Goal: Information Seeking & Learning: Understand process/instructions

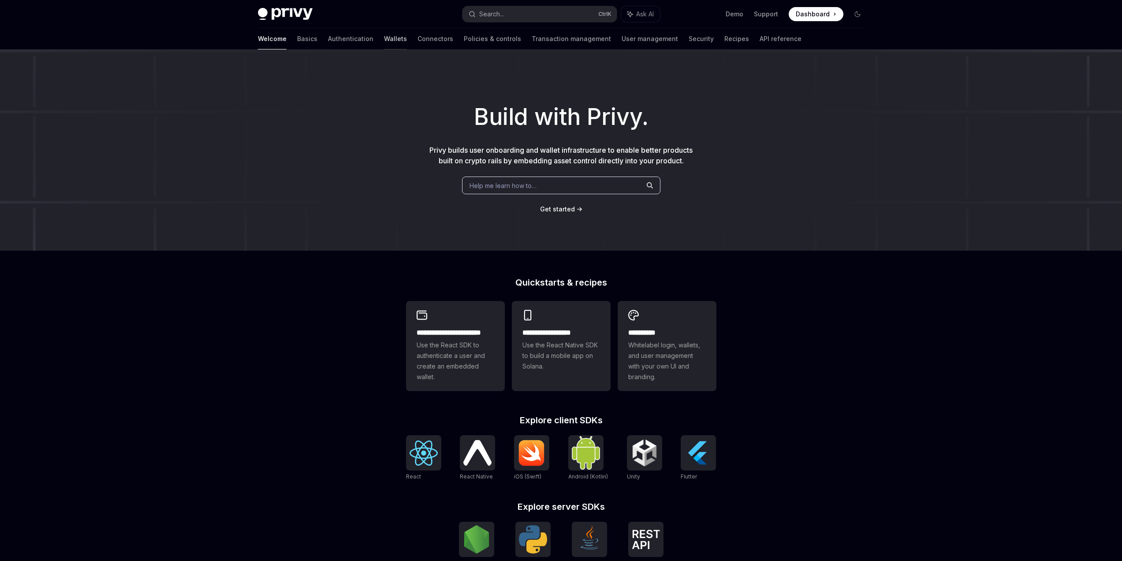
click at [384, 41] on link "Wallets" at bounding box center [395, 38] width 23 height 21
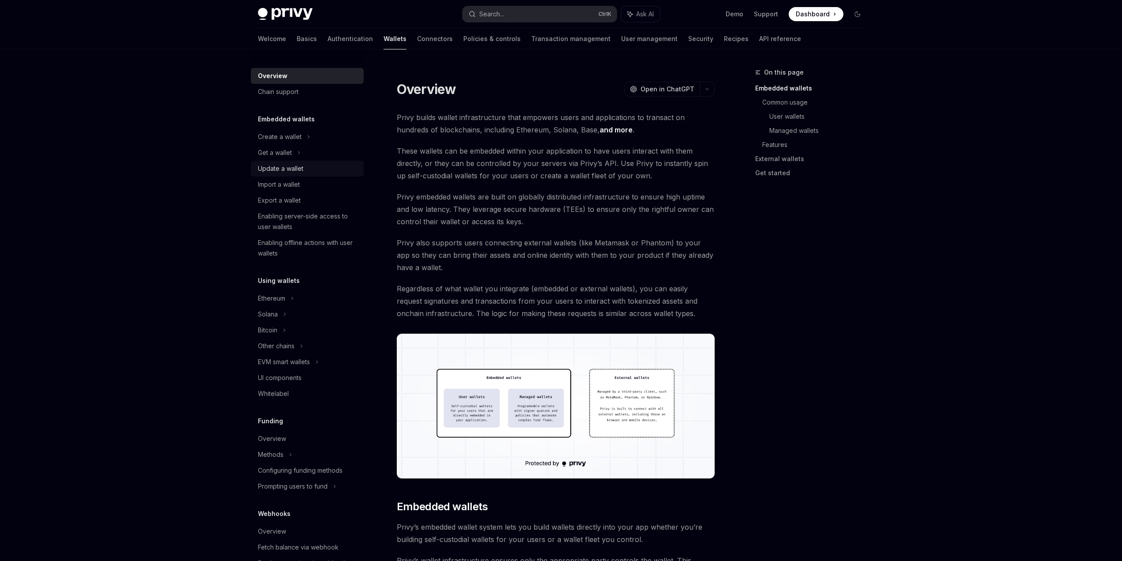
click at [294, 168] on div "Update a wallet" at bounding box center [280, 168] width 45 height 11
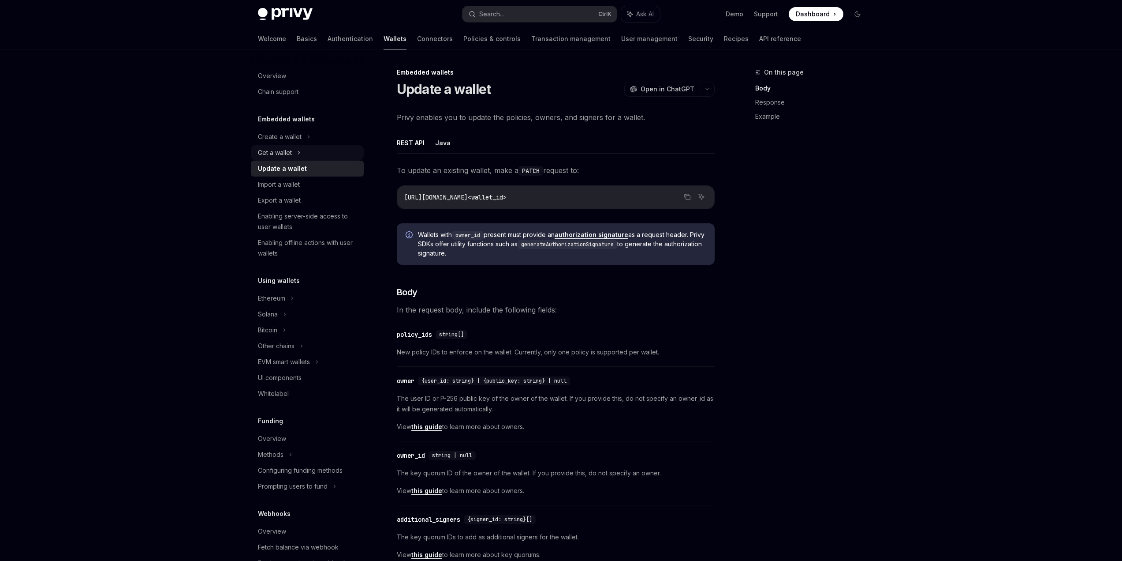
click at [290, 149] on div "Get a wallet" at bounding box center [275, 152] width 34 height 11
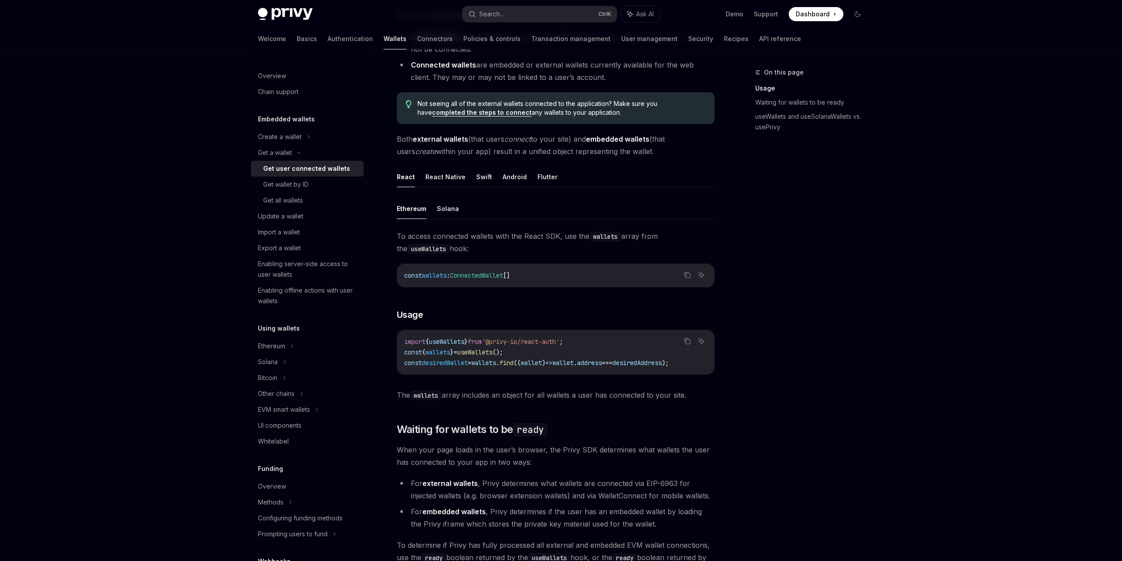
scroll to position [176, 0]
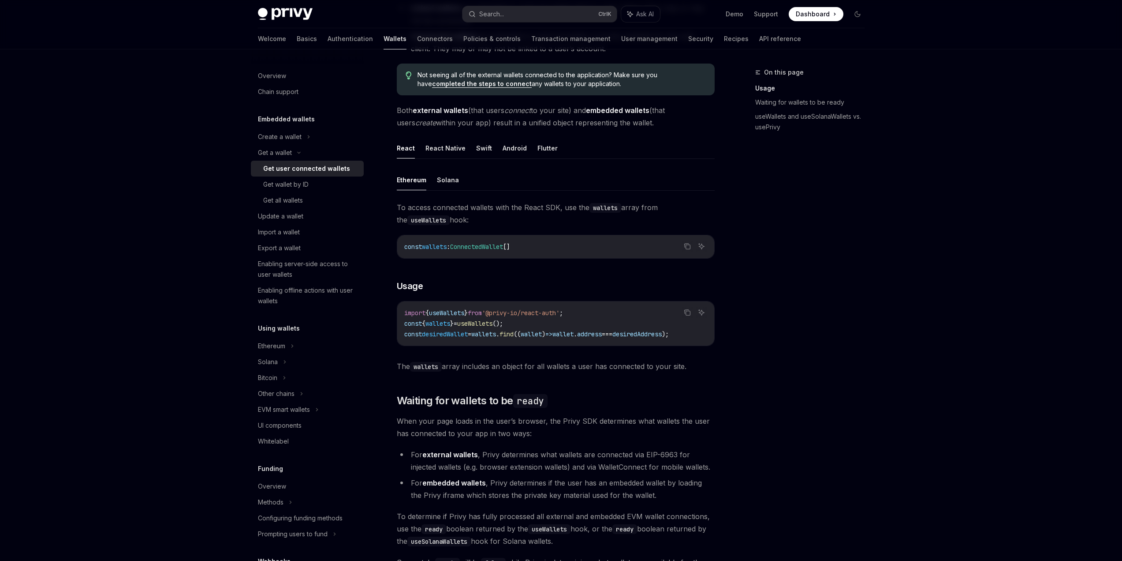
click at [307, 119] on h5 "Embedded wallets" at bounding box center [286, 119] width 57 height 11
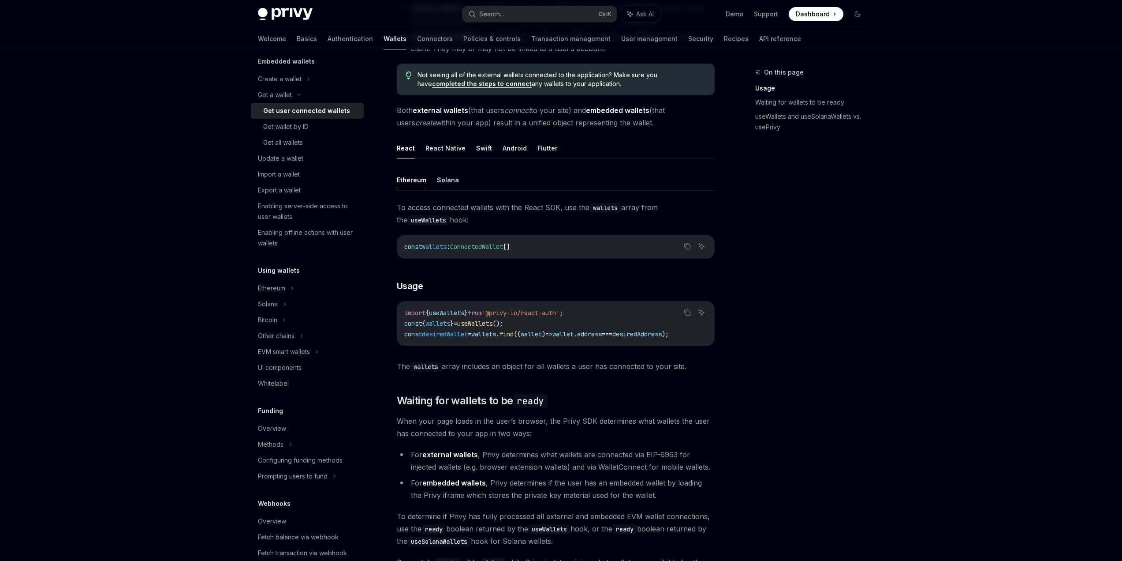
scroll to position [132, 0]
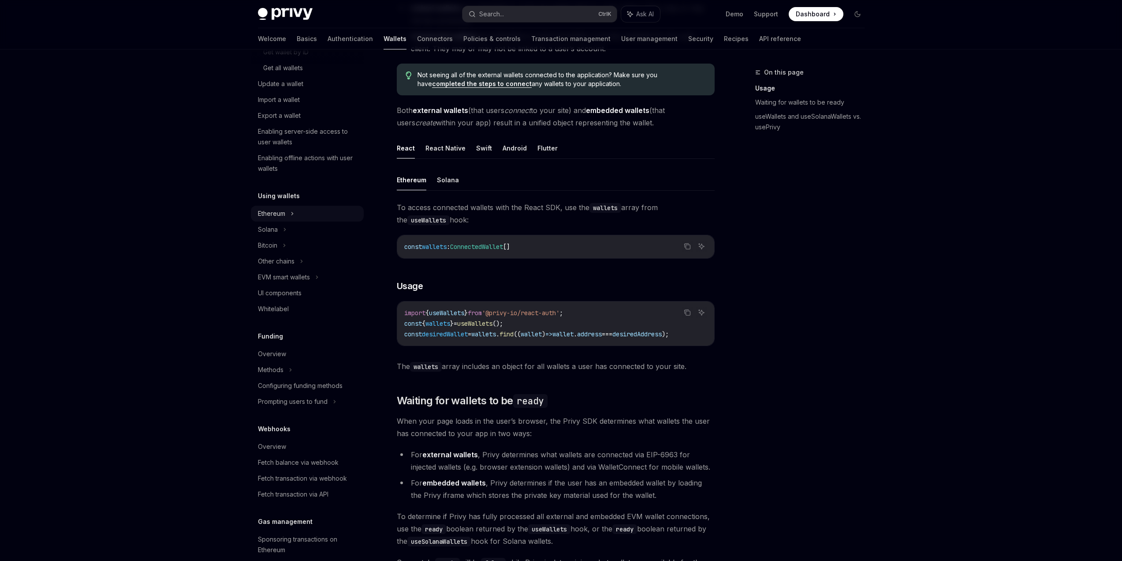
click at [287, 12] on div "Ethereum" at bounding box center [307, 4] width 113 height 16
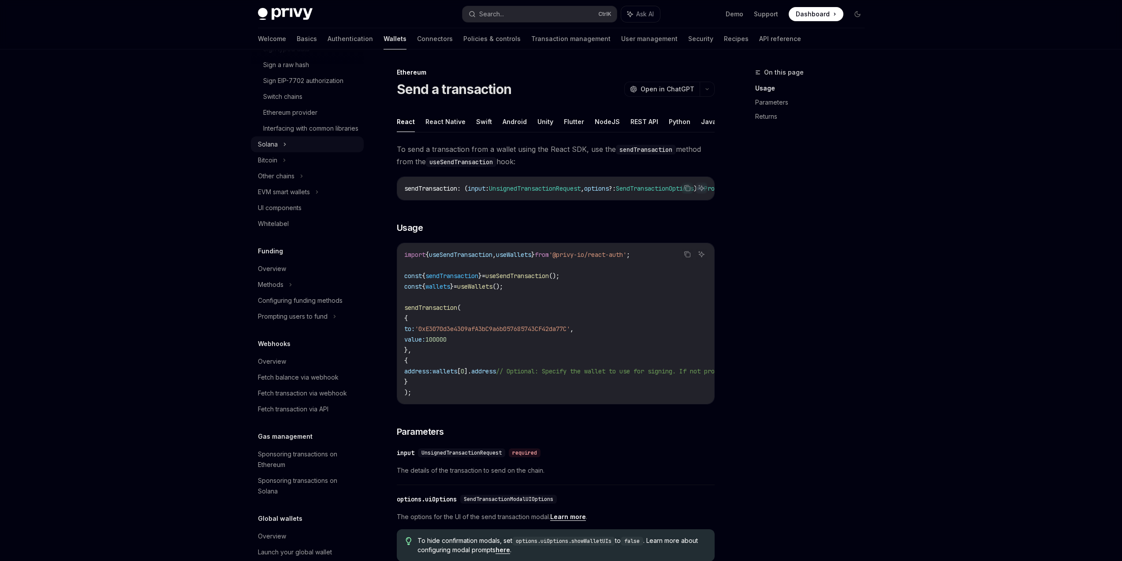
scroll to position [397, 0]
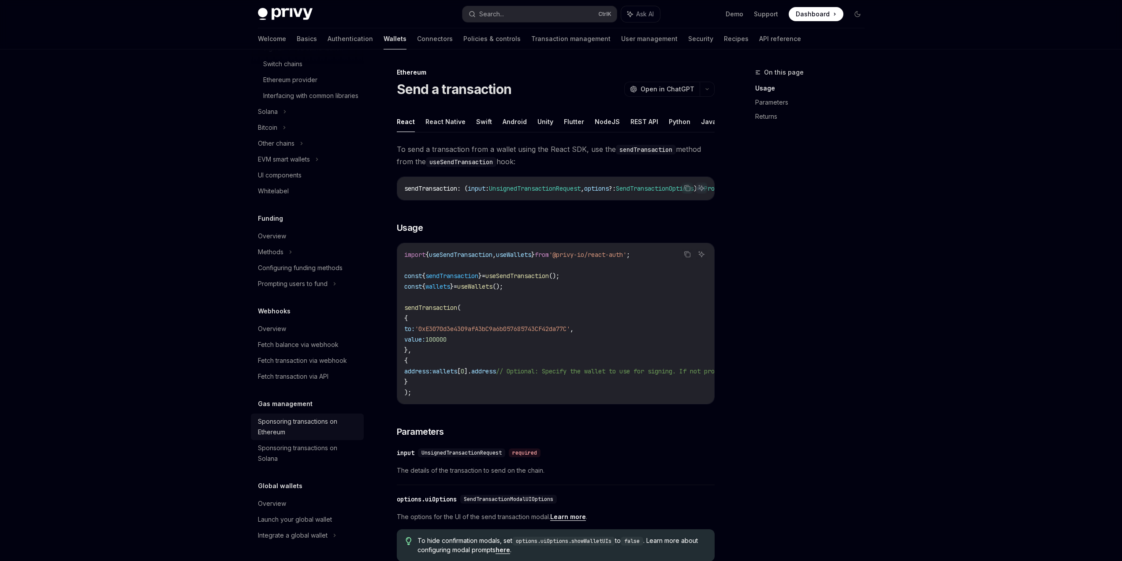
click at [306, 436] on div "Sponsoring transactions on Ethereum" at bounding box center [308, 426] width 101 height 21
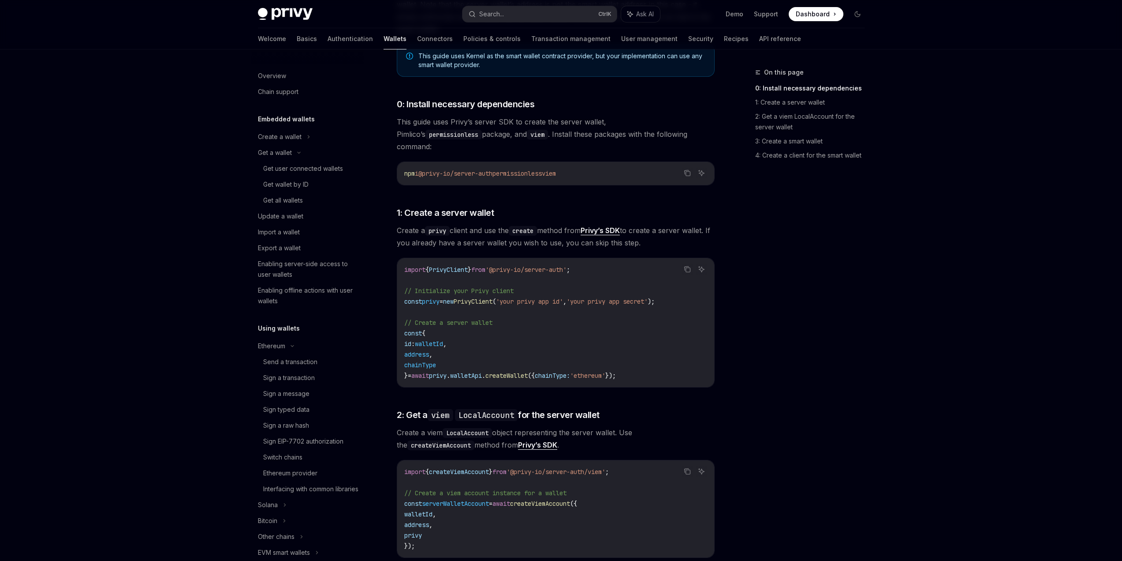
click at [274, 67] on div "Overview Chain support" at bounding box center [307, 82] width 113 height 36
click at [271, 71] on div "Overview" at bounding box center [272, 76] width 28 height 11
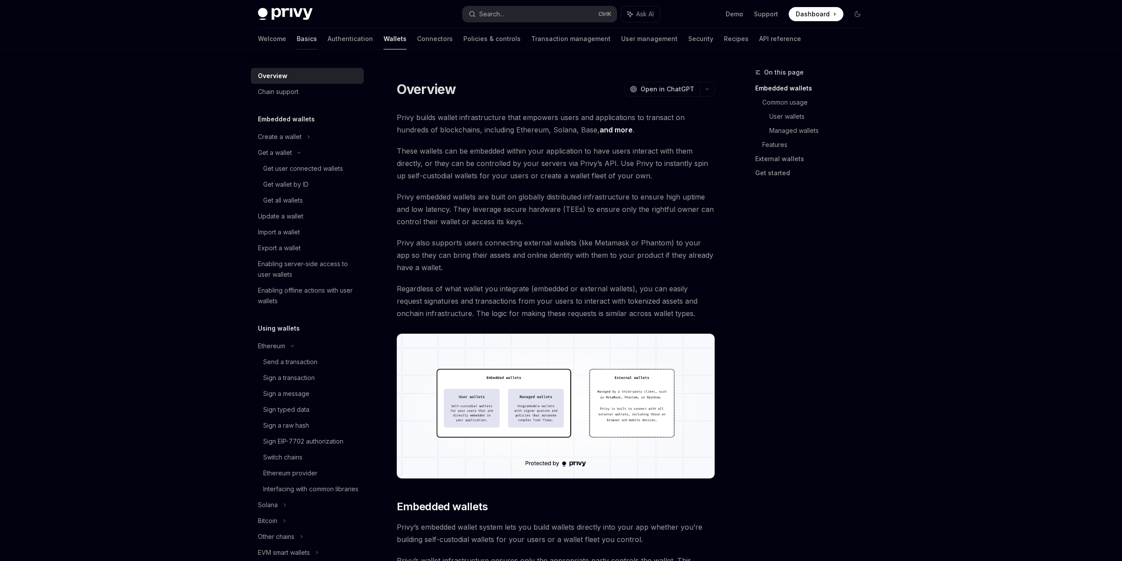
click at [297, 42] on link "Basics" at bounding box center [307, 38] width 20 height 21
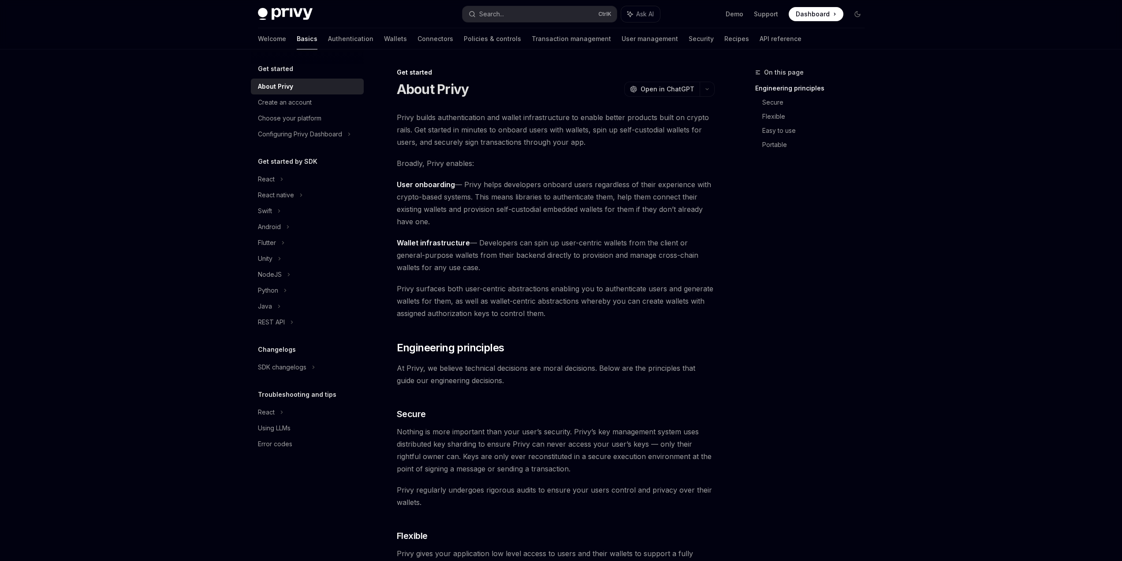
drag, startPoint x: 479, startPoint y: 243, endPoint x: 552, endPoint y: 269, distance: 77.1
click at [552, 269] on span "Wallet infrastructure — Developers can spin up user-centric wallets from the cl…" at bounding box center [556, 254] width 318 height 37
copy span "Developers can spin up user-centric wallets from the client or general-purpose …"
click at [301, 103] on div "Create an account" at bounding box center [285, 102] width 54 height 11
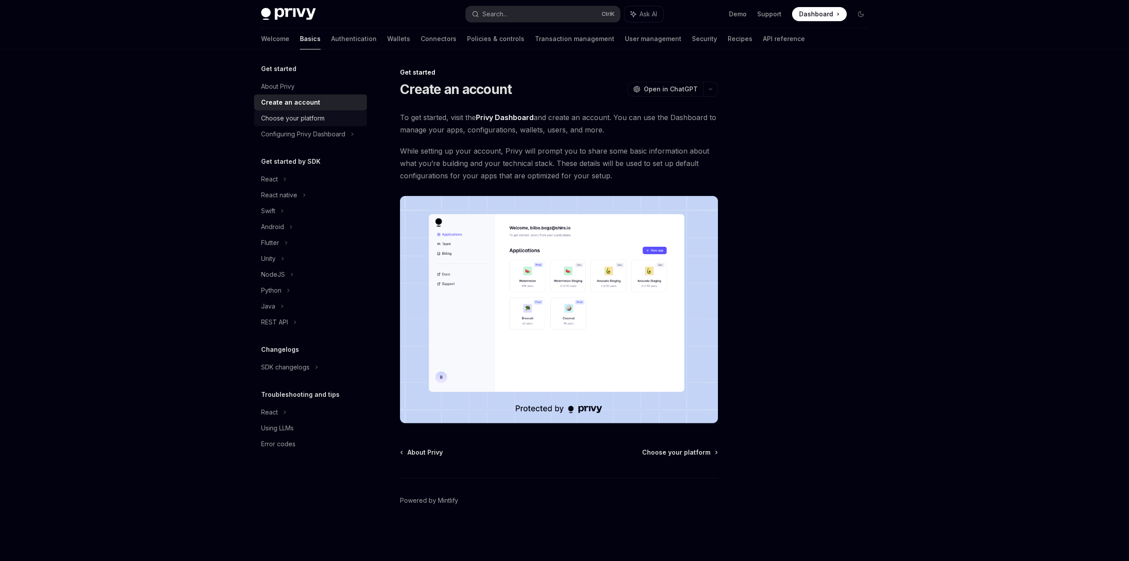
click at [299, 116] on div "Choose your platform" at bounding box center [293, 118] width 64 height 11
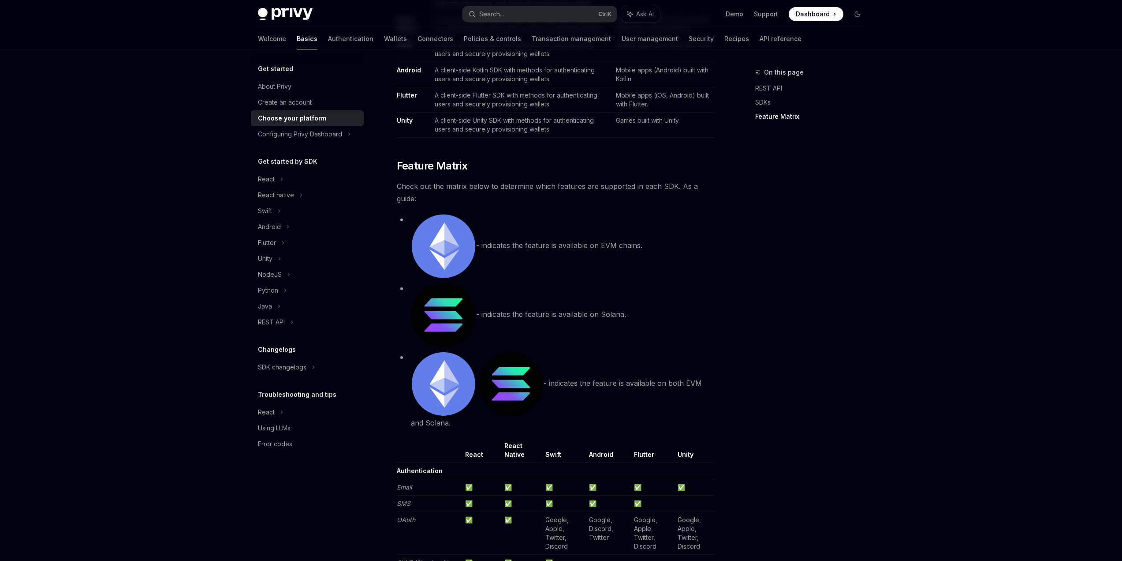
scroll to position [661, 0]
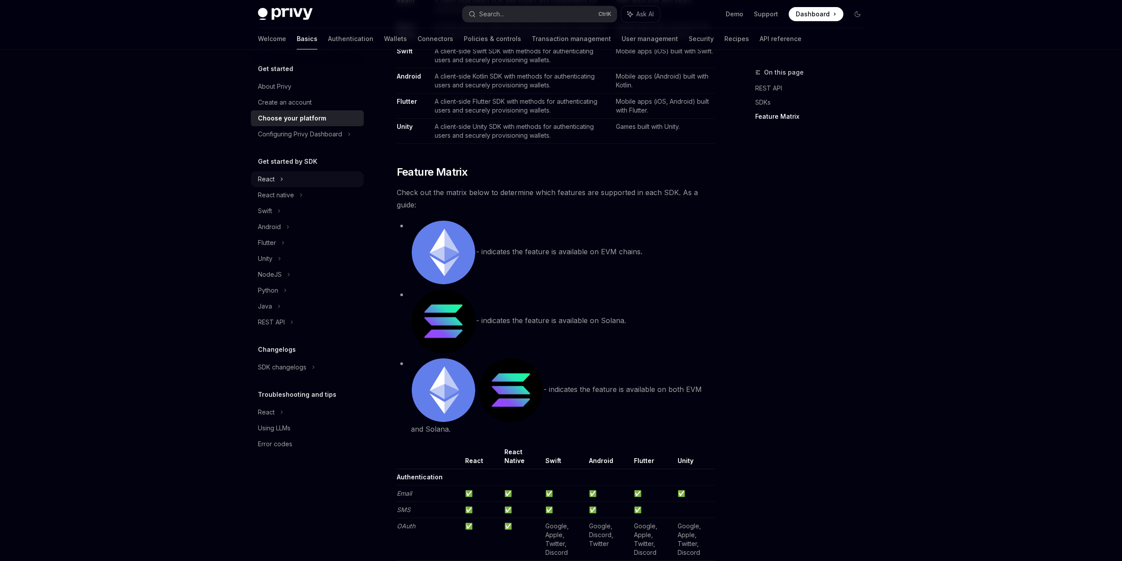
click at [283, 182] on icon at bounding box center [282, 179] width 4 height 11
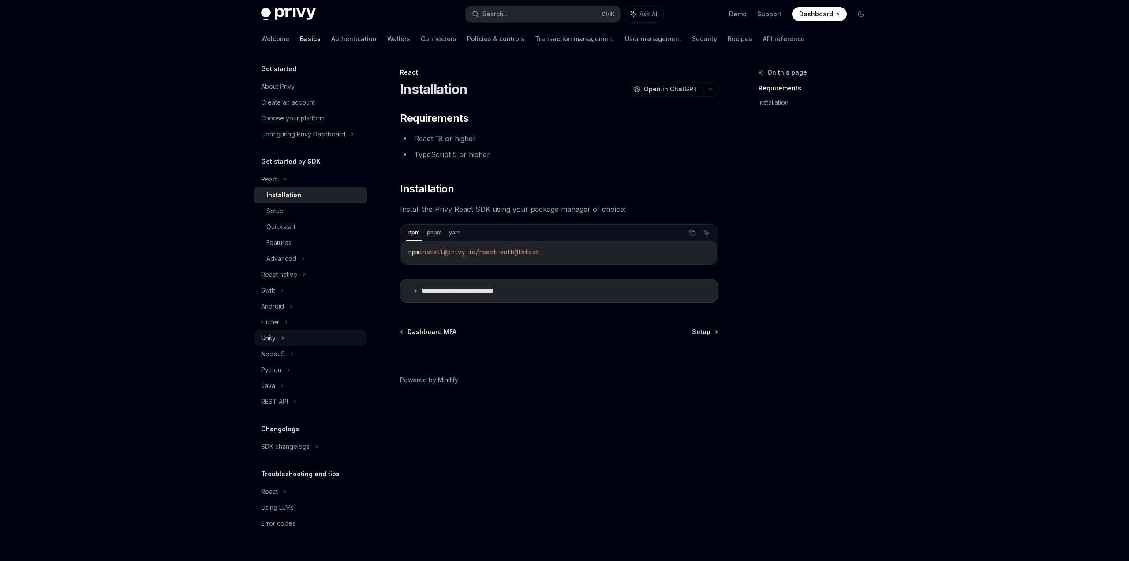
click at [288, 345] on div "Unity" at bounding box center [310, 338] width 113 height 16
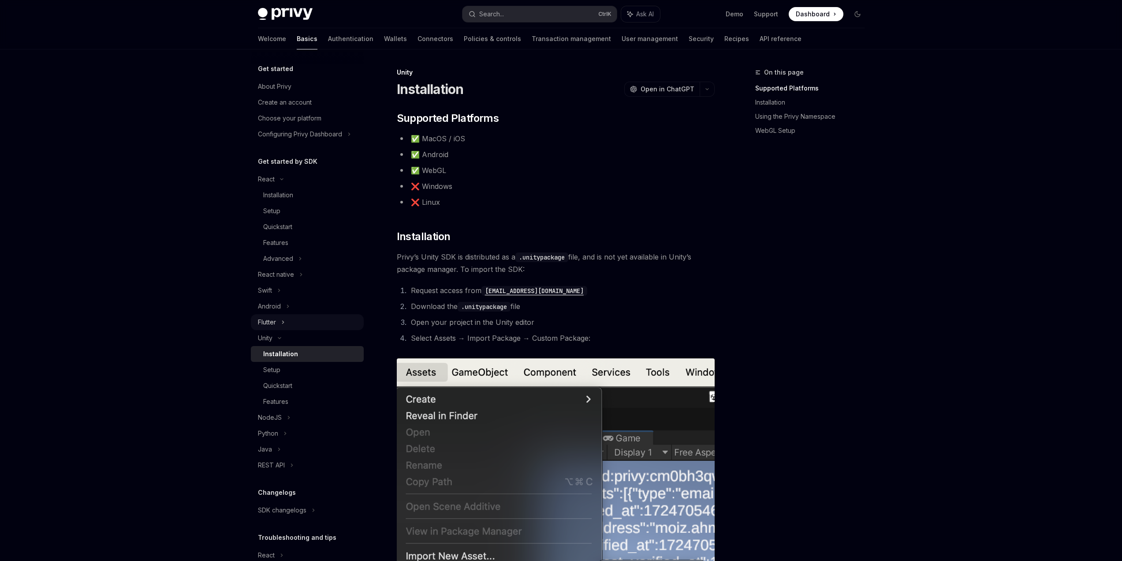
click at [279, 329] on div "Flutter" at bounding box center [307, 322] width 113 height 16
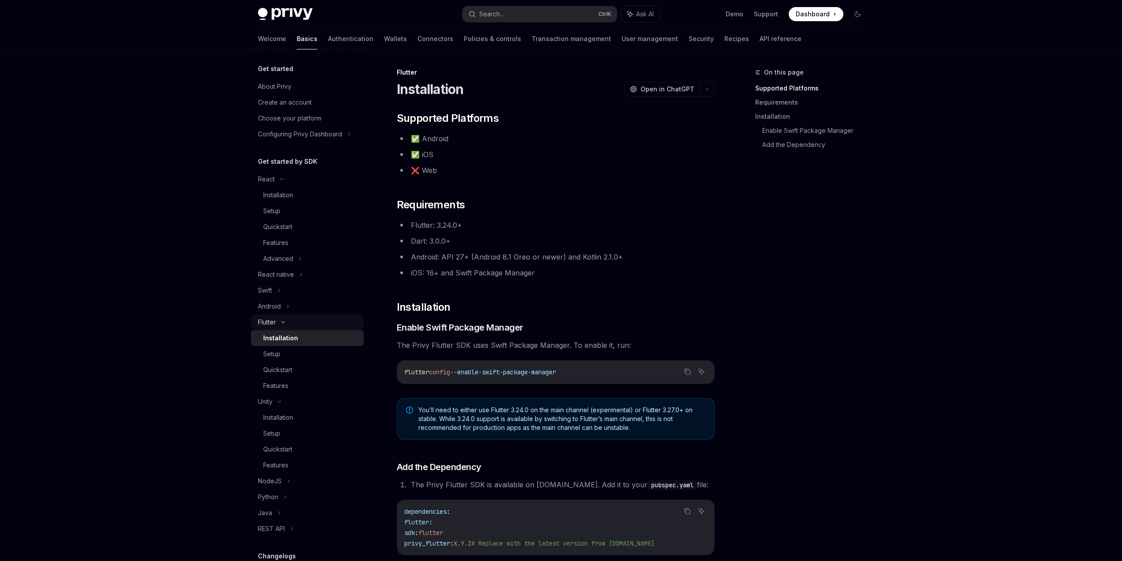
click at [279, 317] on div "Flutter" at bounding box center [307, 322] width 113 height 16
click at [279, 343] on div "Unity" at bounding box center [307, 338] width 113 height 16
click at [287, 351] on icon at bounding box center [289, 353] width 4 height 11
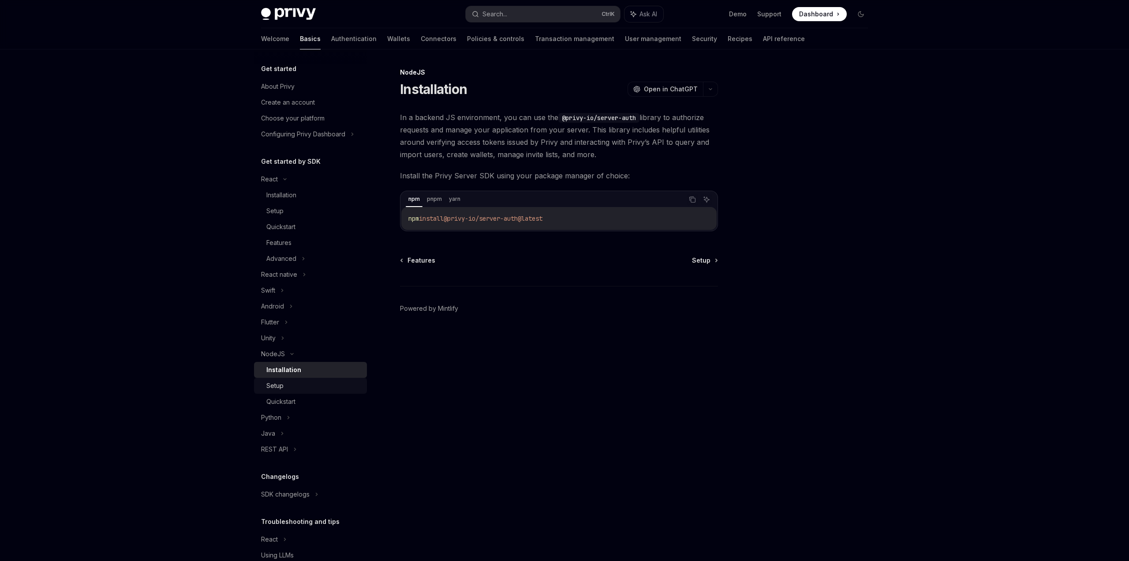
click at [283, 383] on div "Setup" at bounding box center [274, 385] width 17 height 11
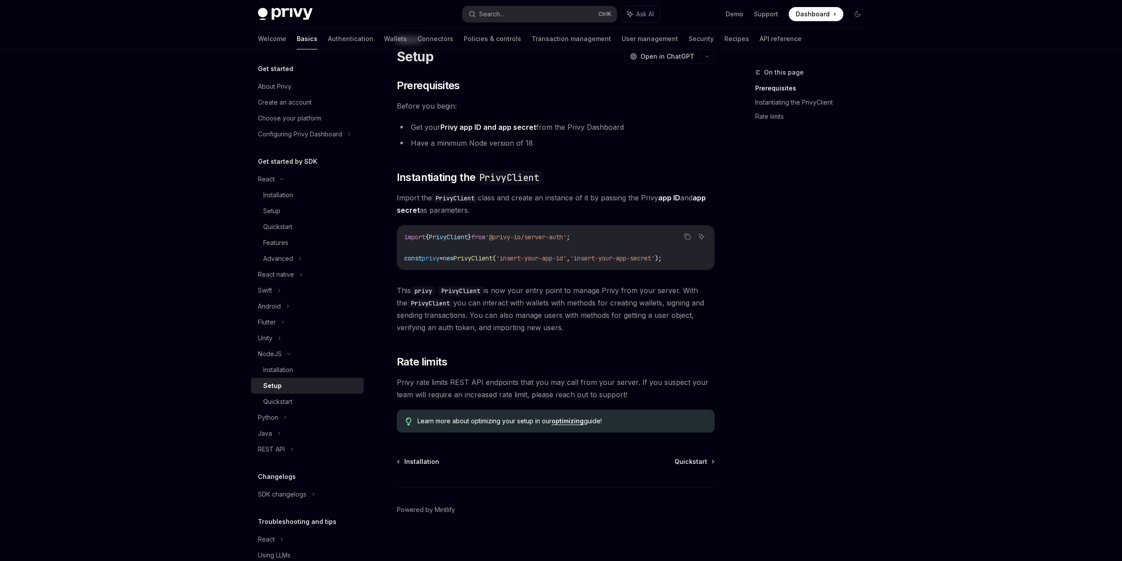
scroll to position [35, 0]
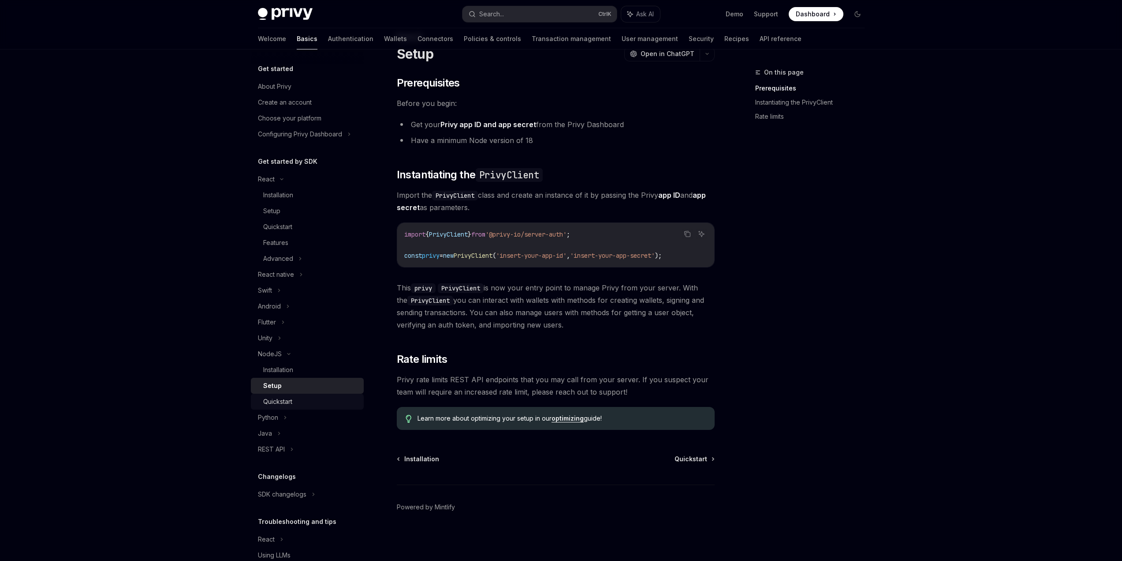
click at [296, 407] on link "Quickstart" at bounding box center [307, 401] width 113 height 16
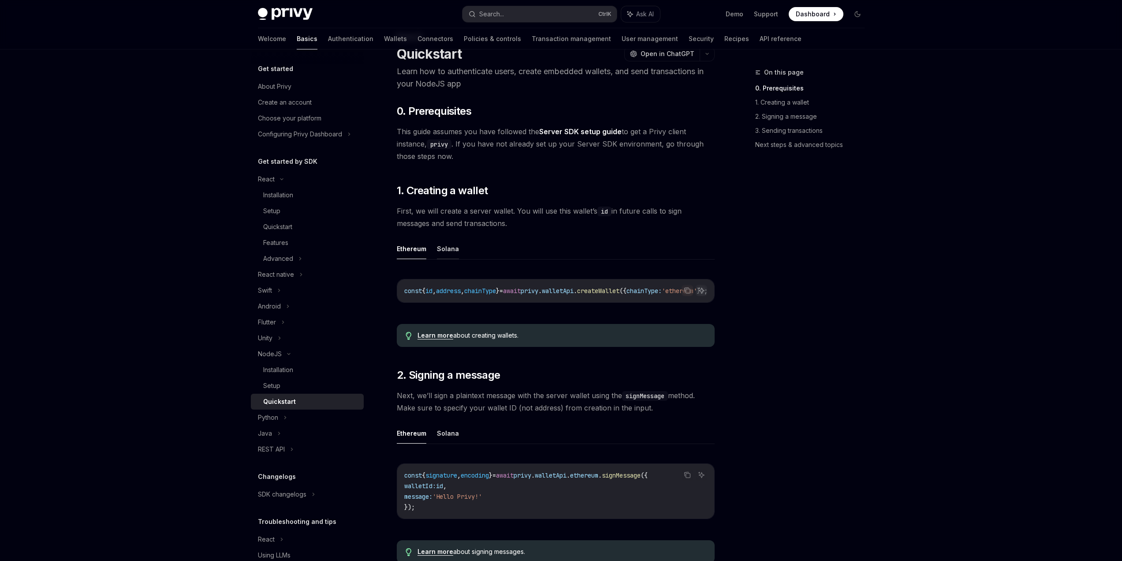
click at [454, 246] on button "Solana" at bounding box center [448, 248] width 22 height 21
click at [402, 248] on button "Ethereum" at bounding box center [412, 248] width 30 height 21
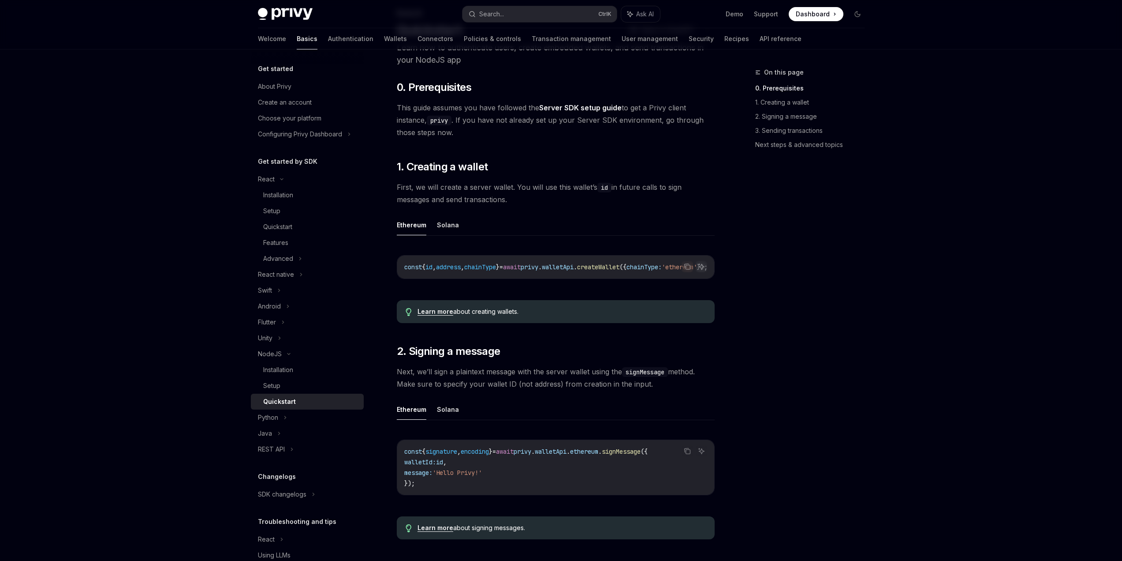
scroll to position [123, 0]
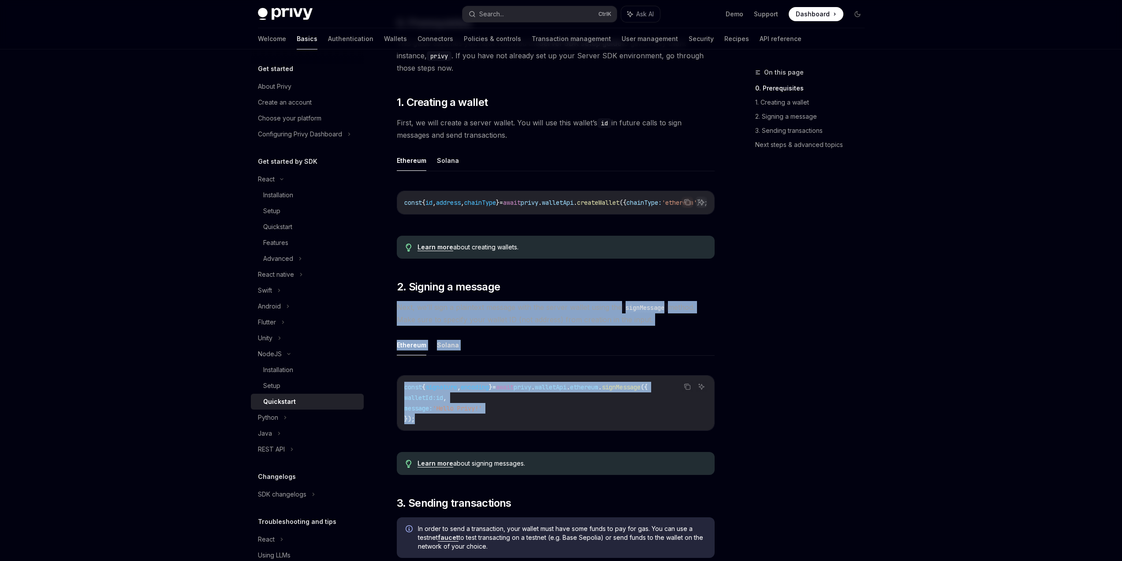
drag, startPoint x: 395, startPoint y: 311, endPoint x: 680, endPoint y: 424, distance: 306.8
click at [680, 424] on div "NodeJS Quickstart OpenAI Open in ChatGPT Learn how to authenticate users, creat…" at bounding box center [473, 567] width 487 height 1247
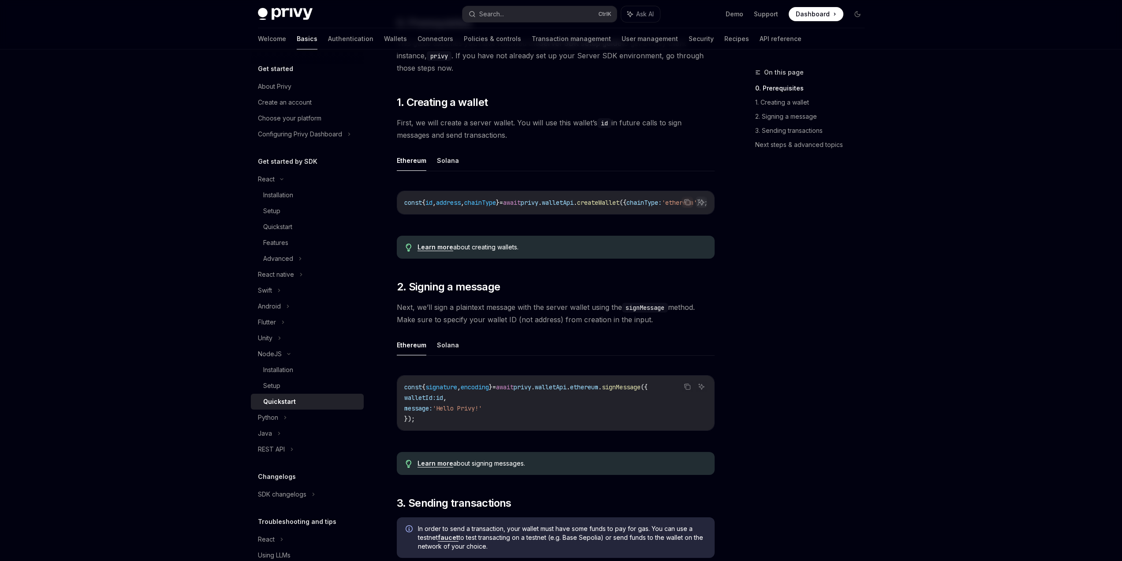
click at [828, 362] on div "On this page 0. Prerequisites 1. Creating a wallet 2. Signing a message 3. Send…" at bounding box center [805, 313] width 134 height 493
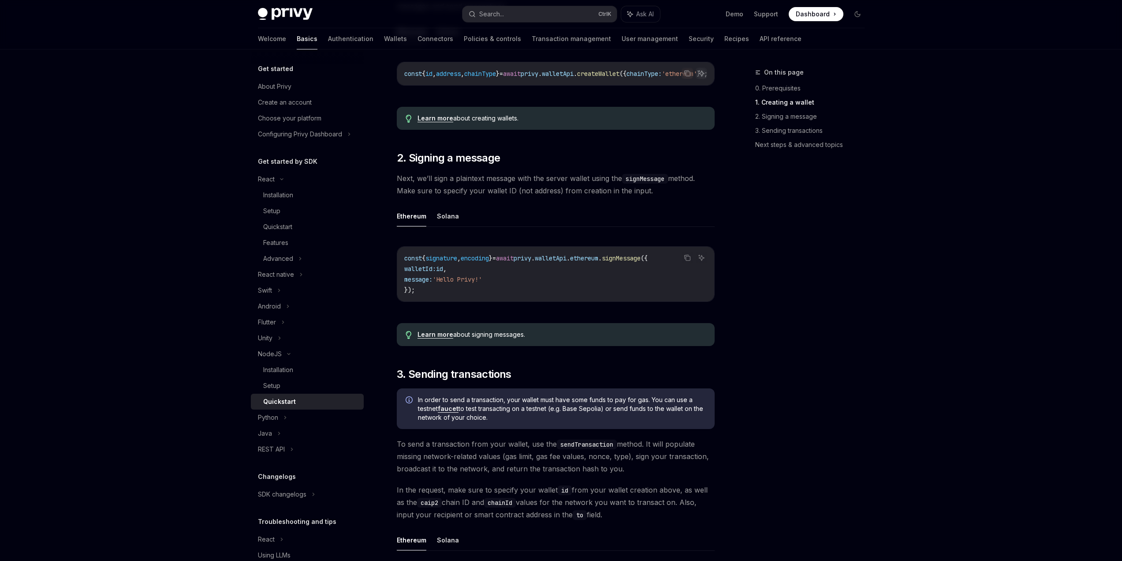
scroll to position [256, 0]
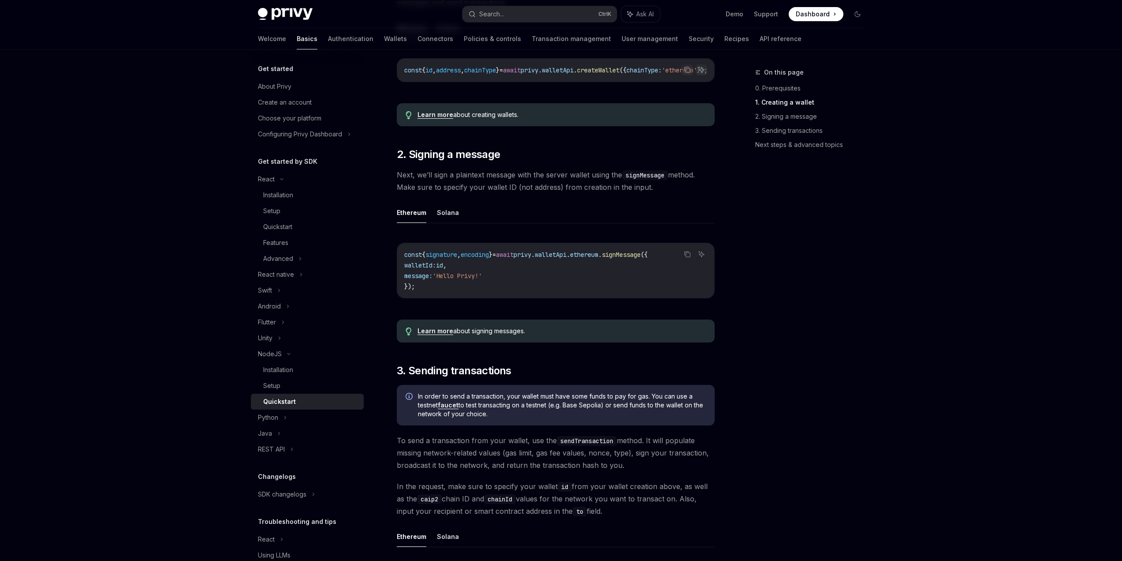
drag, startPoint x: 475, startPoint y: 185, endPoint x: 656, endPoint y: 191, distance: 180.9
click at [656, 191] on span "Next, we’ll sign a plaintext message with the server wallet using the signMessa…" at bounding box center [556, 180] width 318 height 25
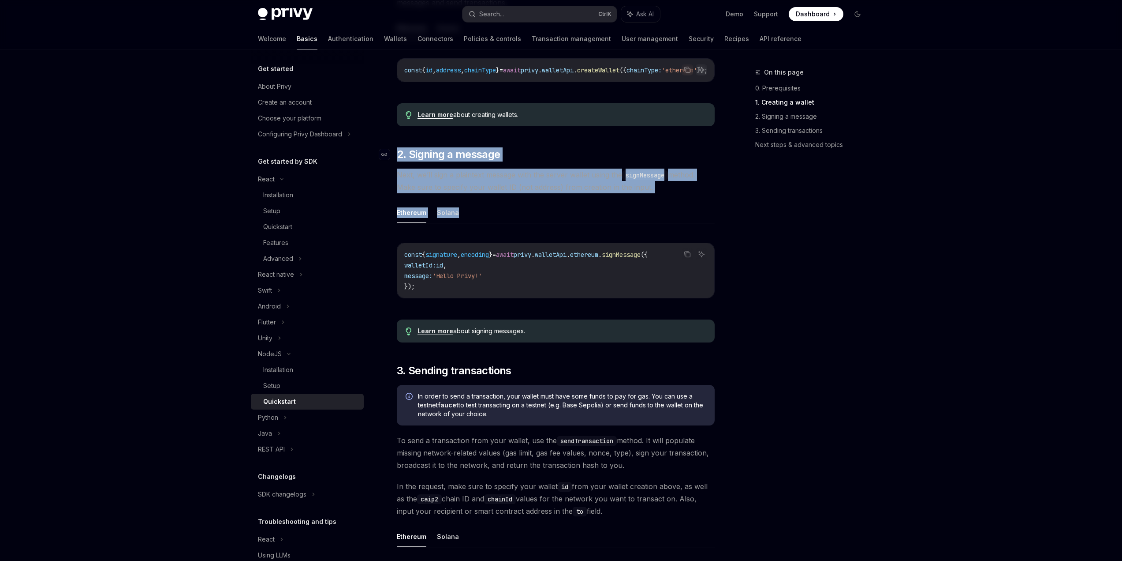
drag, startPoint x: 671, startPoint y: 197, endPoint x: 393, endPoint y: 157, distance: 280.6
click at [397, 157] on div "​ 0. Prerequisites This guide assumes you have followed the Server SDK setup gu…" at bounding box center [556, 406] width 318 height 1044
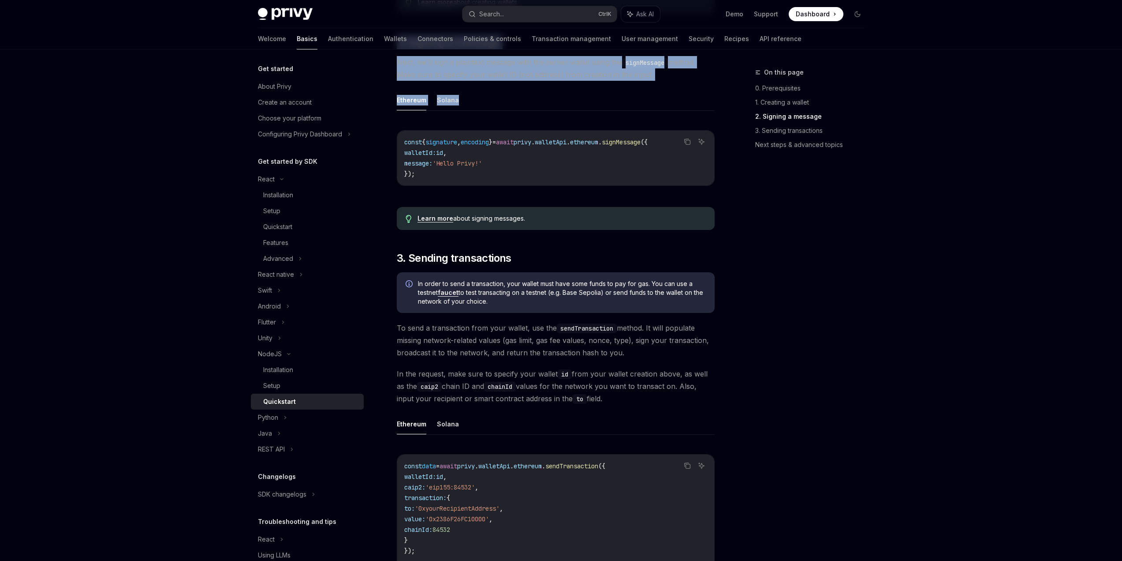
scroll to position [388, 0]
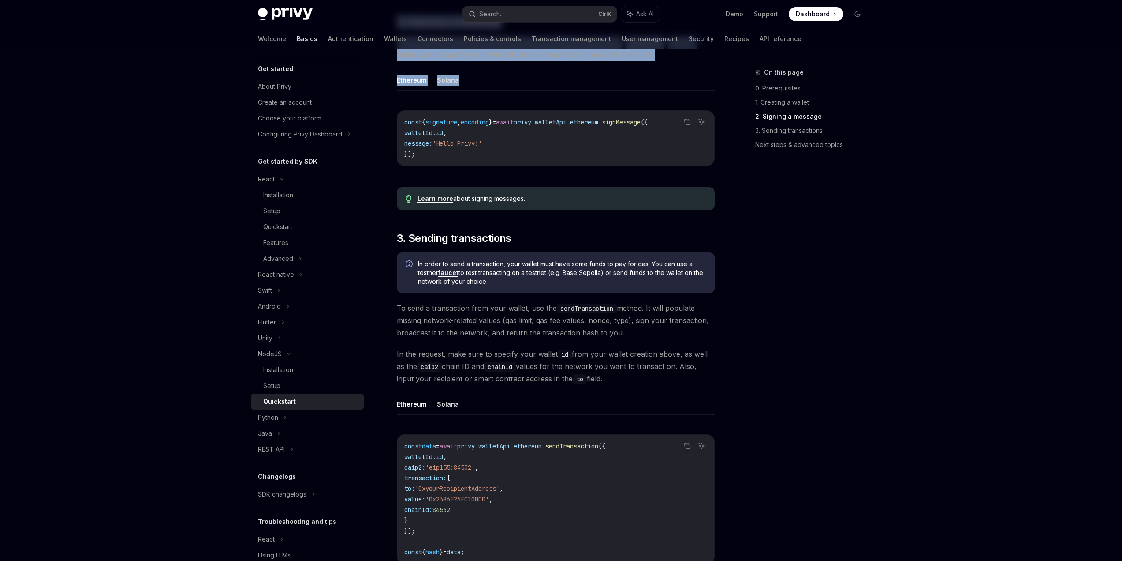
drag, startPoint x: 472, startPoint y: 312, endPoint x: 703, endPoint y: 339, distance: 232.6
click at [703, 339] on span "To send a transaction from your wallet, use the sendTransaction method. It will…" at bounding box center [556, 320] width 318 height 37
click at [459, 322] on span "To send a transaction from your wallet, use the sendTransaction method. It will…" at bounding box center [556, 320] width 318 height 37
drag, startPoint x: 433, startPoint y: 324, endPoint x: 641, endPoint y: 385, distance: 216.4
click at [641, 385] on div "​ 0. Prerequisites This guide assumes you have followed the Server SDK setup gu…" at bounding box center [556, 273] width 318 height 1044
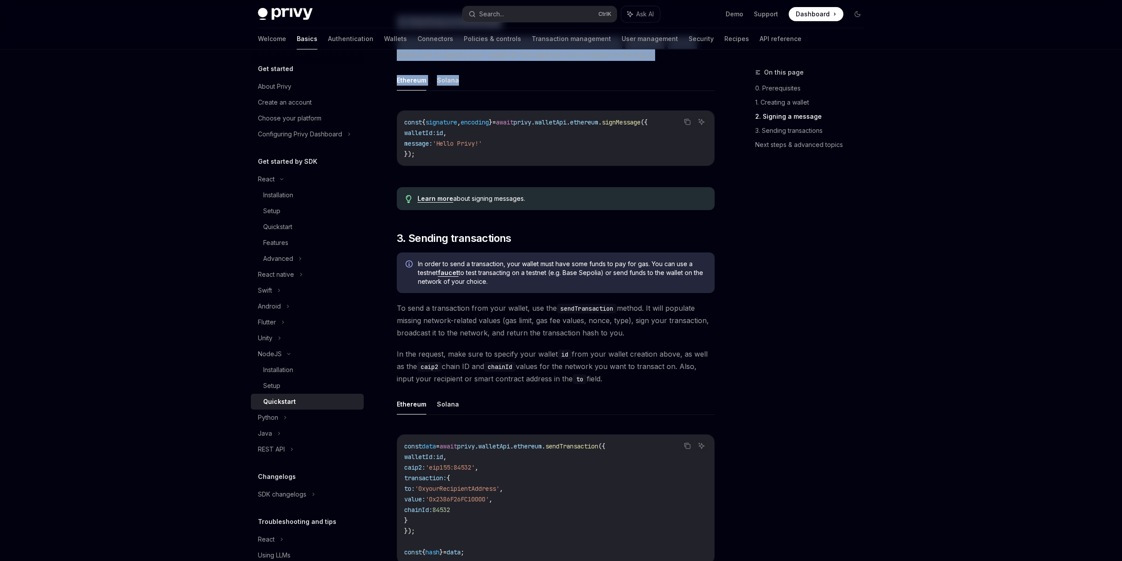
drag, startPoint x: 396, startPoint y: 313, endPoint x: 632, endPoint y: 336, distance: 236.2
click at [632, 336] on span "To send a transaction from your wallet, use the sendTransaction method. It will…" at bounding box center [556, 320] width 318 height 37
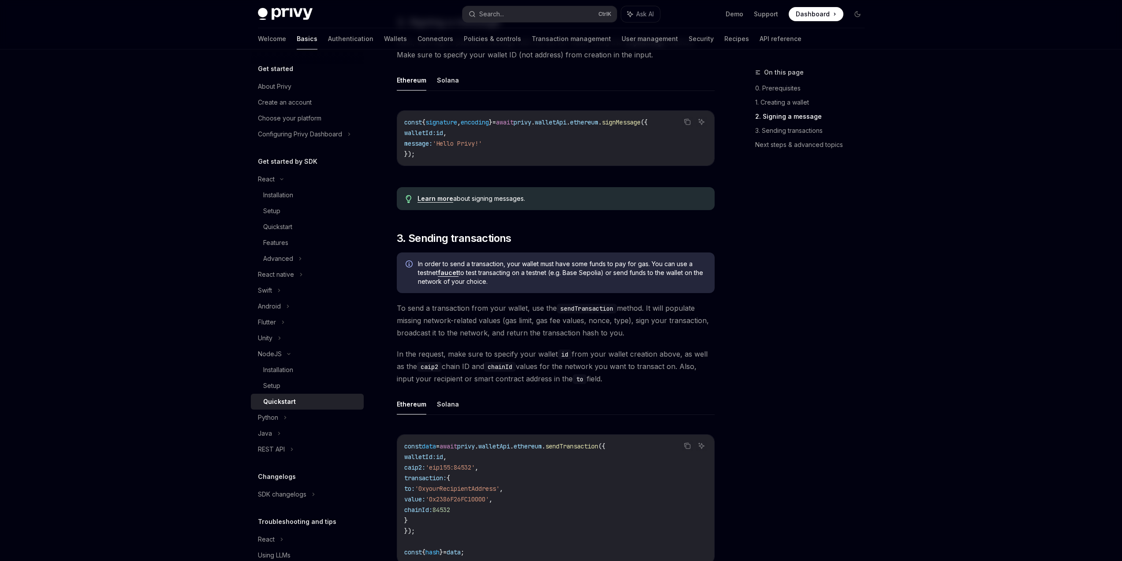
click at [772, 348] on div "On this page 0. Prerequisites 1. Creating a wallet 2. Signing a message 3. Send…" at bounding box center [805, 313] width 134 height 493
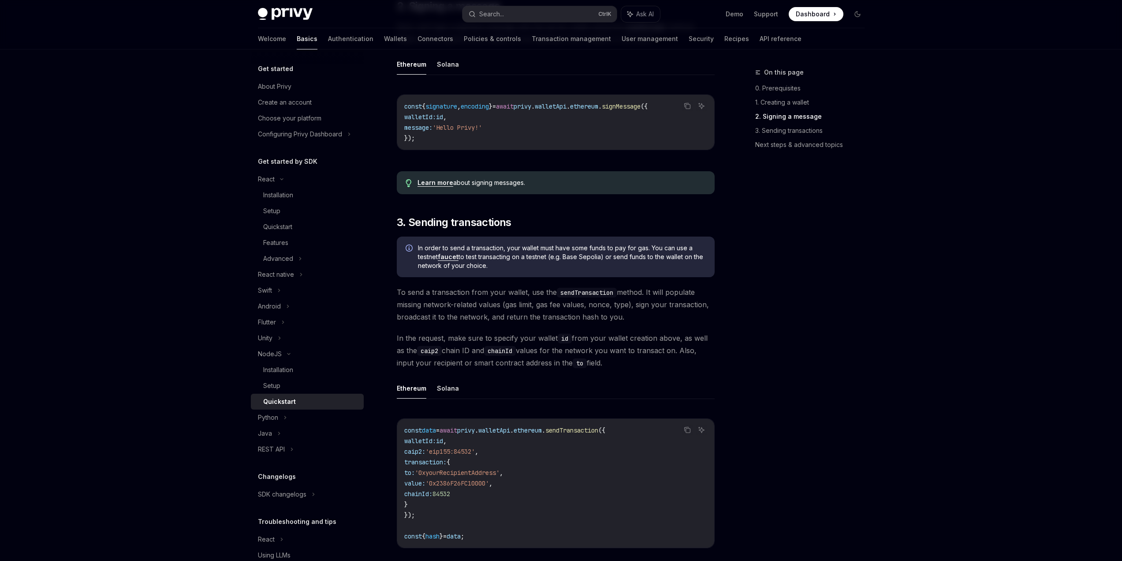
scroll to position [432, 0]
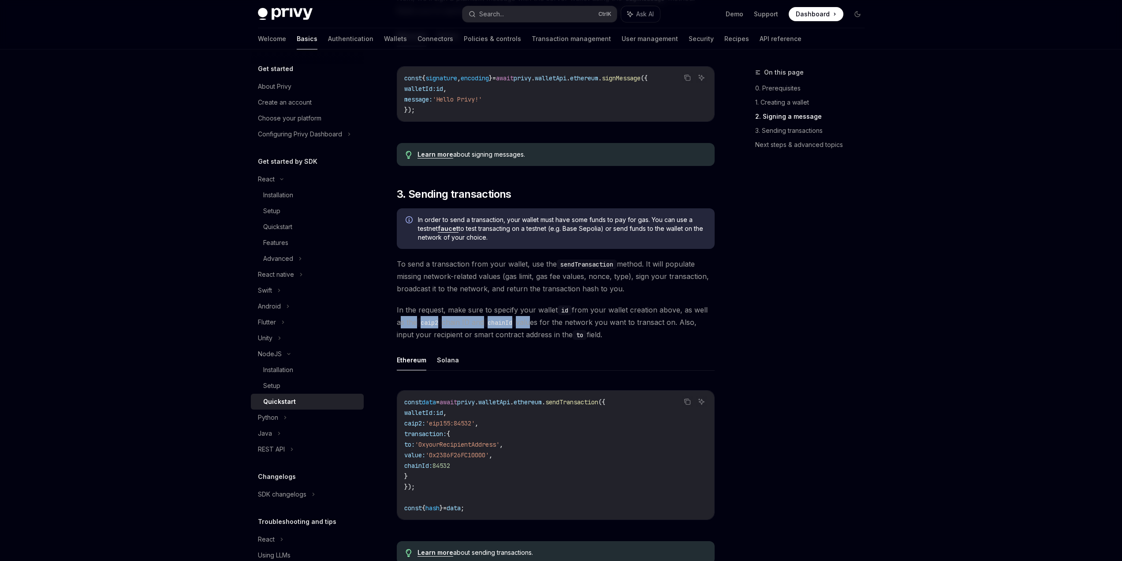
drag, startPoint x: 399, startPoint y: 325, endPoint x: 535, endPoint y: 325, distance: 136.7
click at [535, 325] on span "In the request, make sure to specify your wallet id from your wallet creation a…" at bounding box center [556, 321] width 318 height 37
click at [414, 425] on span "caip2:" at bounding box center [414, 423] width 21 height 8
drag, startPoint x: 412, startPoint y: 425, endPoint x: 430, endPoint y: 422, distance: 18.0
click at [430, 422] on code "const data = await privy . walletApi . ethereum . sendTransaction ({ walletId: …" at bounding box center [555, 454] width 303 height 116
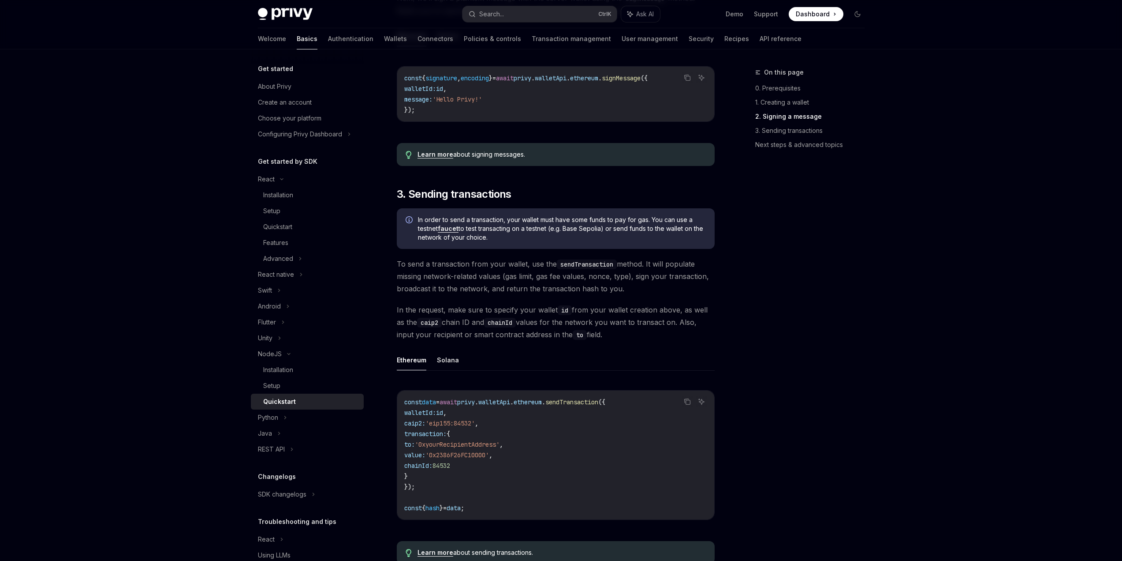
copy span "caip2"
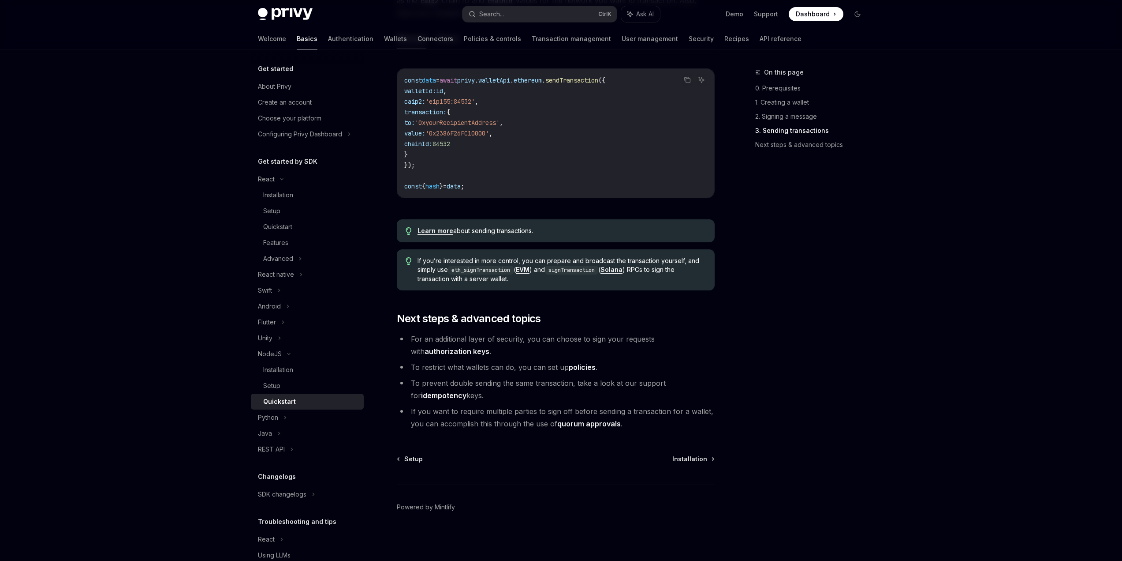
scroll to position [757, 0]
drag, startPoint x: 450, startPoint y: 387, endPoint x: 646, endPoint y: 390, distance: 195.8
click at [646, 390] on li "To prevent double sending the same transaction, take a look at our support for …" at bounding box center [556, 389] width 318 height 25
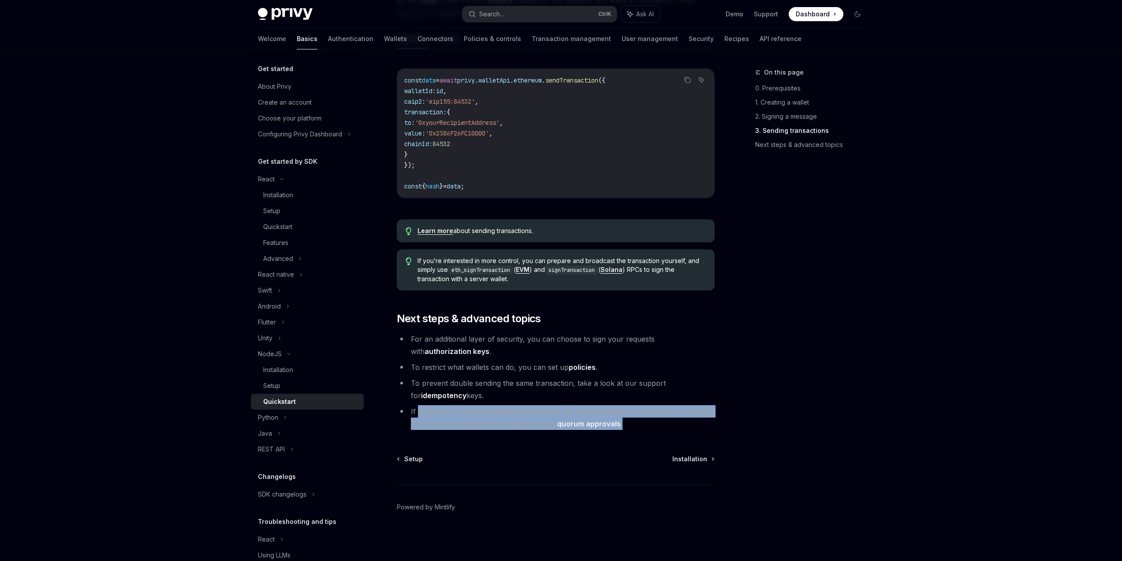
drag, startPoint x: 419, startPoint y: 409, endPoint x: 627, endPoint y: 423, distance: 208.7
click at [627, 423] on li "If you want to require multiple parties to sign off before sending a transactio…" at bounding box center [556, 417] width 318 height 25
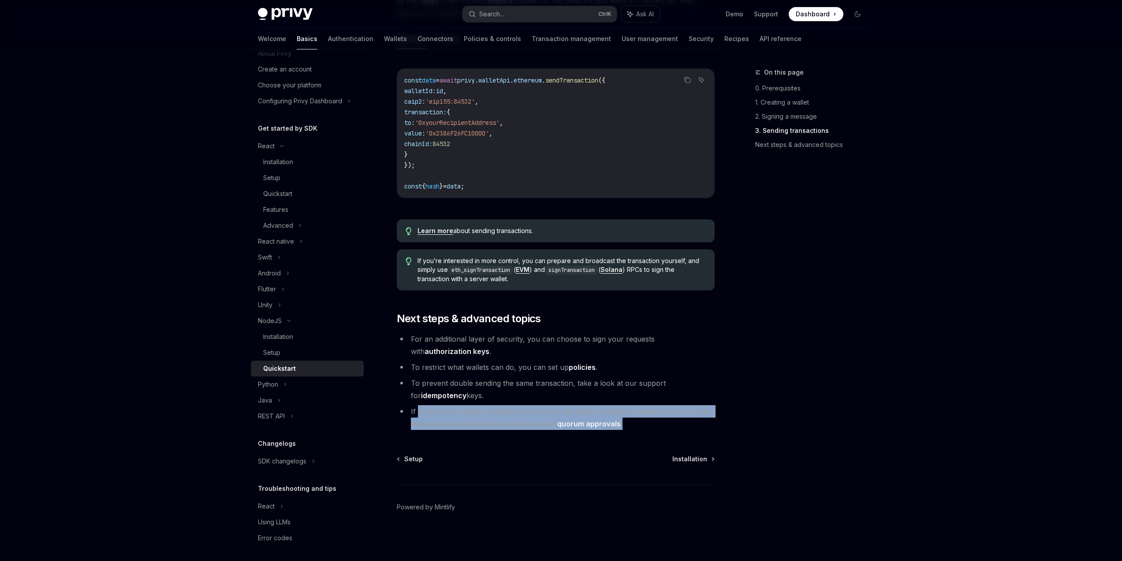
scroll to position [36, 0]
click at [328, 42] on link "Authentication" at bounding box center [350, 38] width 45 height 21
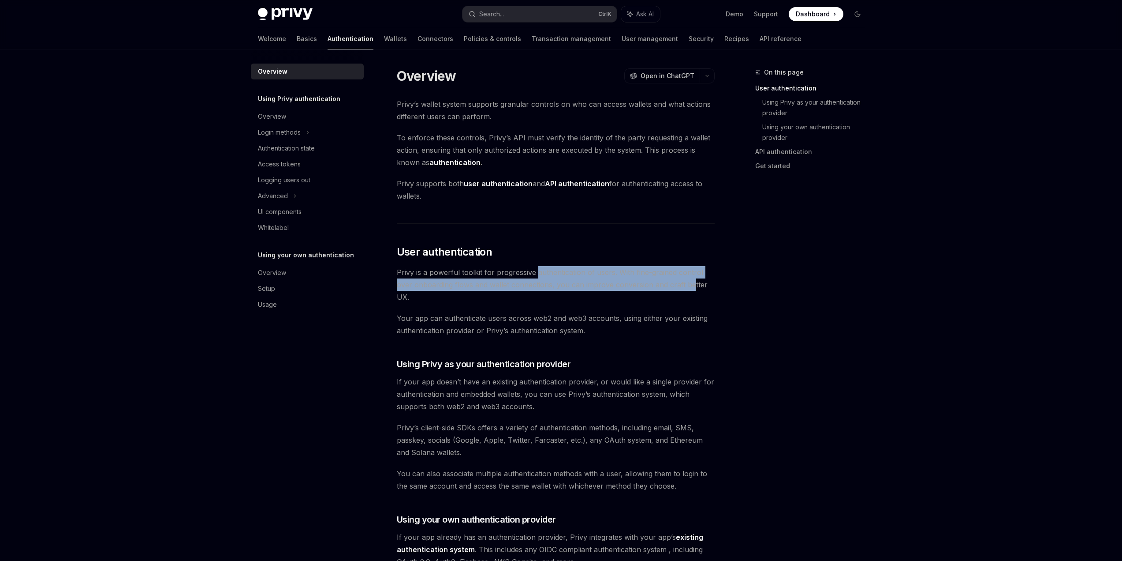
drag, startPoint x: 535, startPoint y: 273, endPoint x: 698, endPoint y: 284, distance: 163.1
click at [694, 284] on span "Privy is a powerful toolkit for progressive authentication of users. With fine-…" at bounding box center [556, 284] width 318 height 37
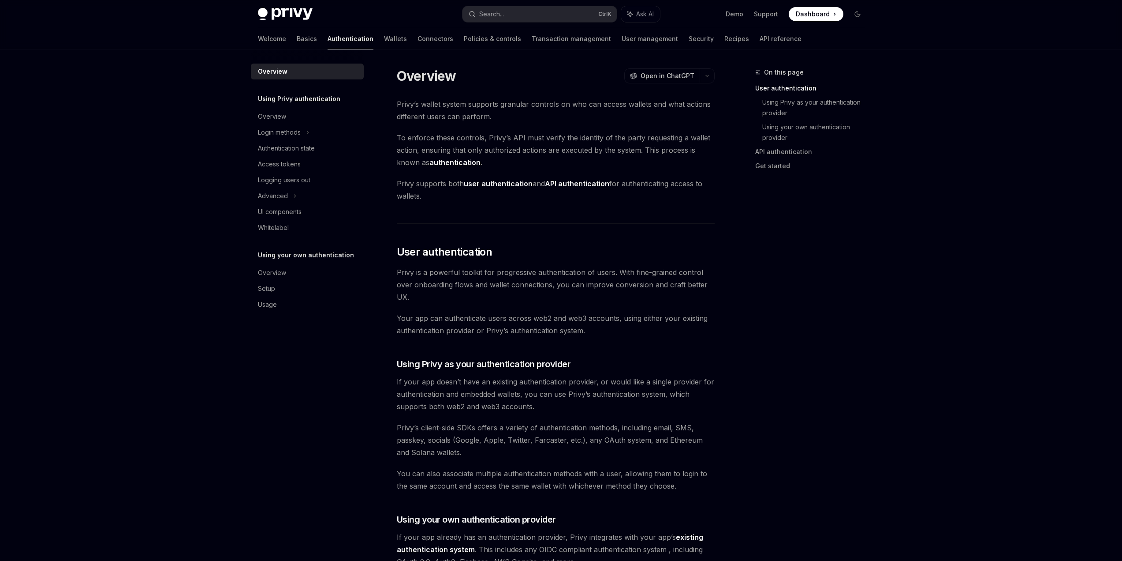
click at [823, 324] on div "On this page User authentication Using Privy as your authentication provider Us…" at bounding box center [805, 313] width 134 height 493
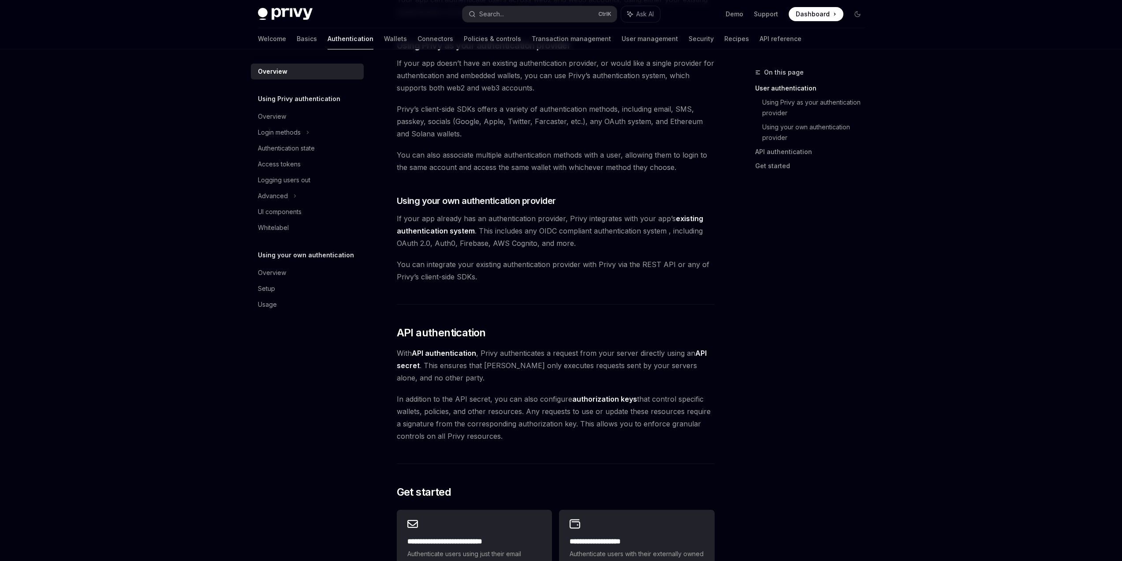
scroll to position [265, 0]
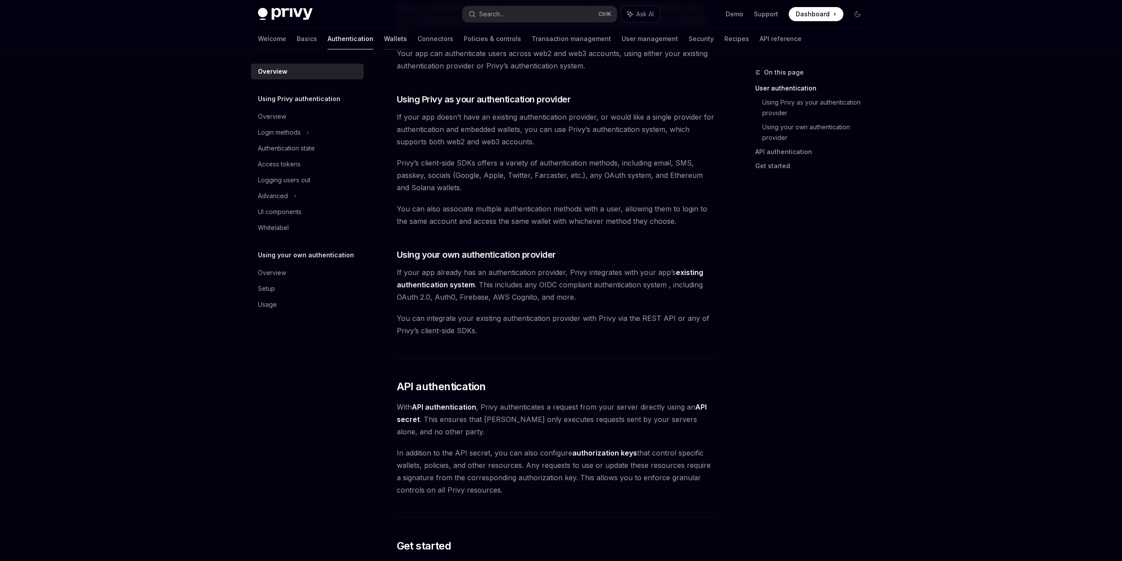
click at [384, 40] on link "Wallets" at bounding box center [395, 38] width 23 height 21
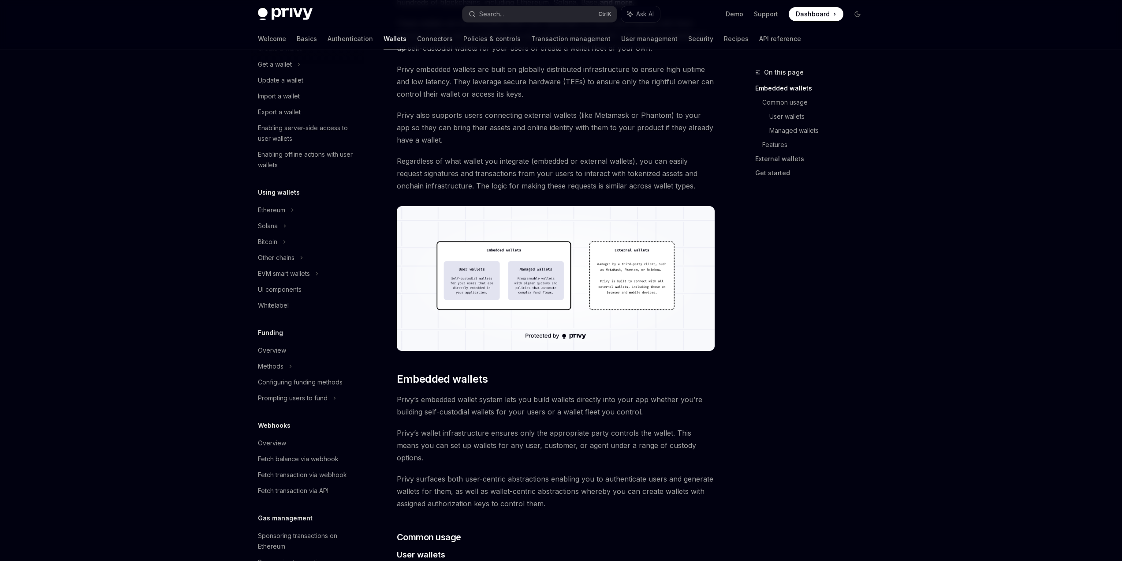
scroll to position [132, 0]
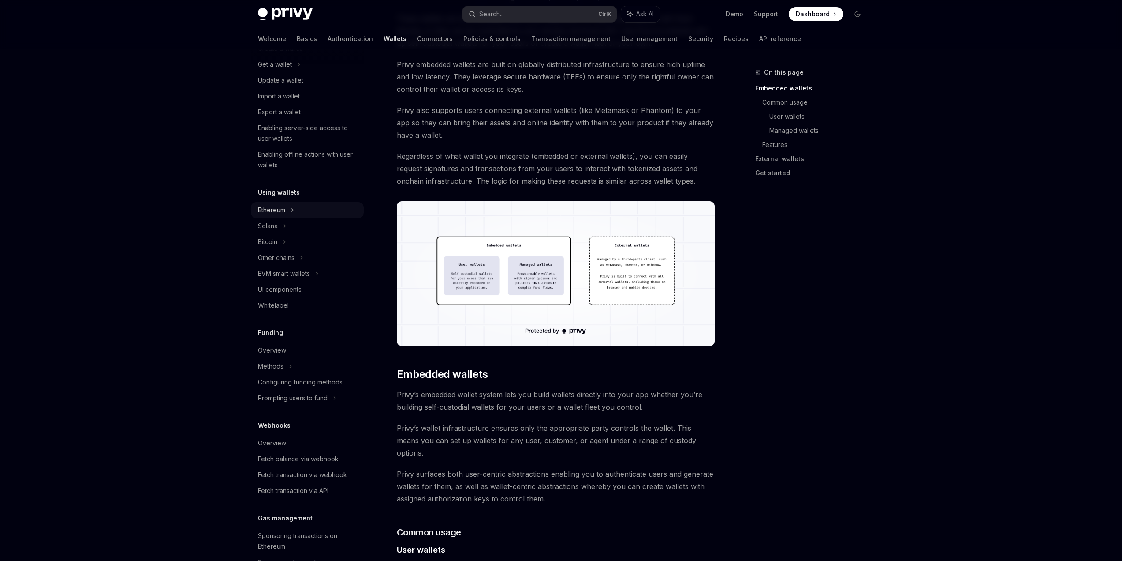
click at [289, 56] on div "Ethereum" at bounding box center [307, 49] width 113 height 16
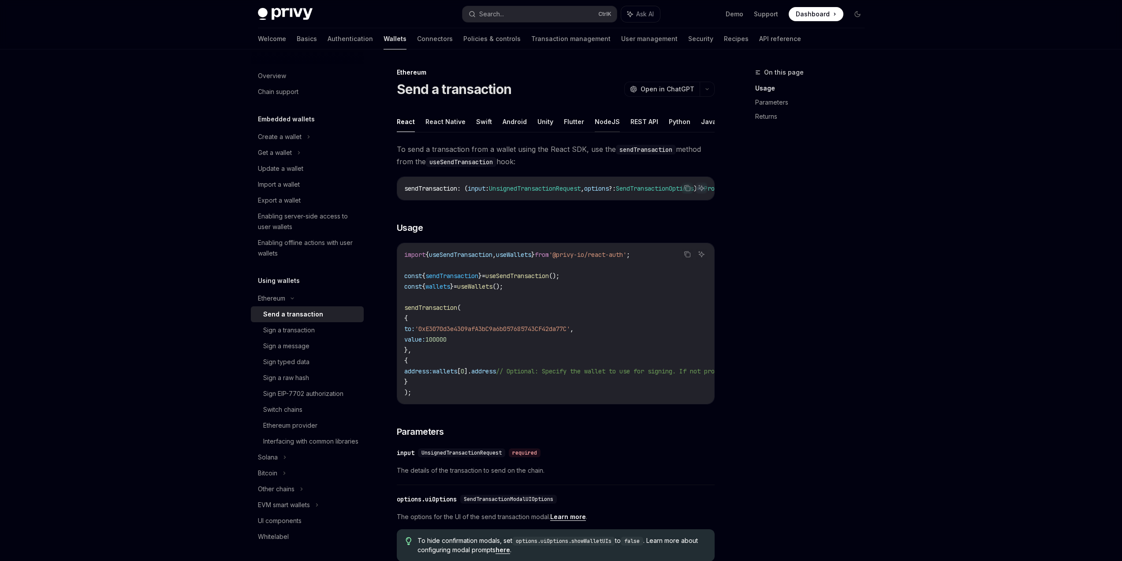
click at [601, 122] on button "NodeJS" at bounding box center [607, 121] width 25 height 21
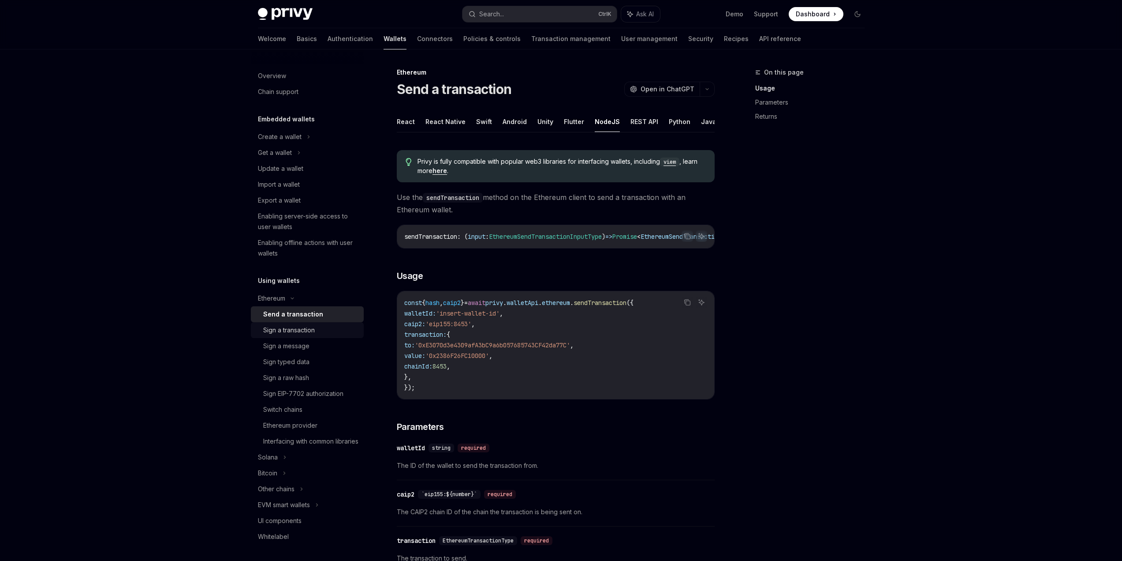
click at [308, 329] on div "Sign a transaction" at bounding box center [289, 330] width 52 height 11
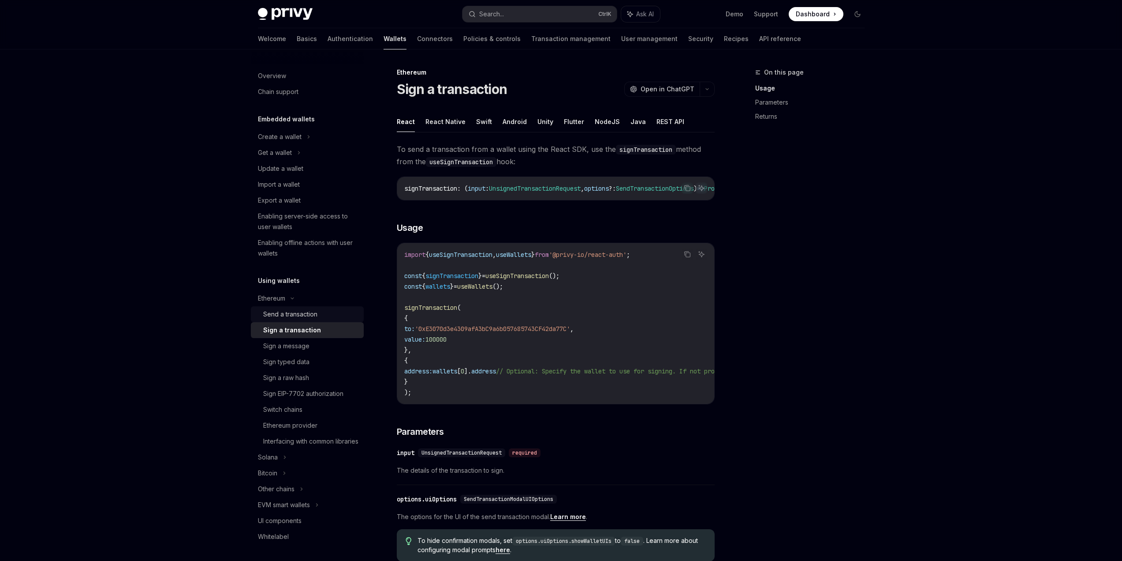
click at [302, 311] on div "Send a transaction" at bounding box center [290, 314] width 54 height 11
click at [595, 121] on button "NodeJS" at bounding box center [607, 121] width 25 height 21
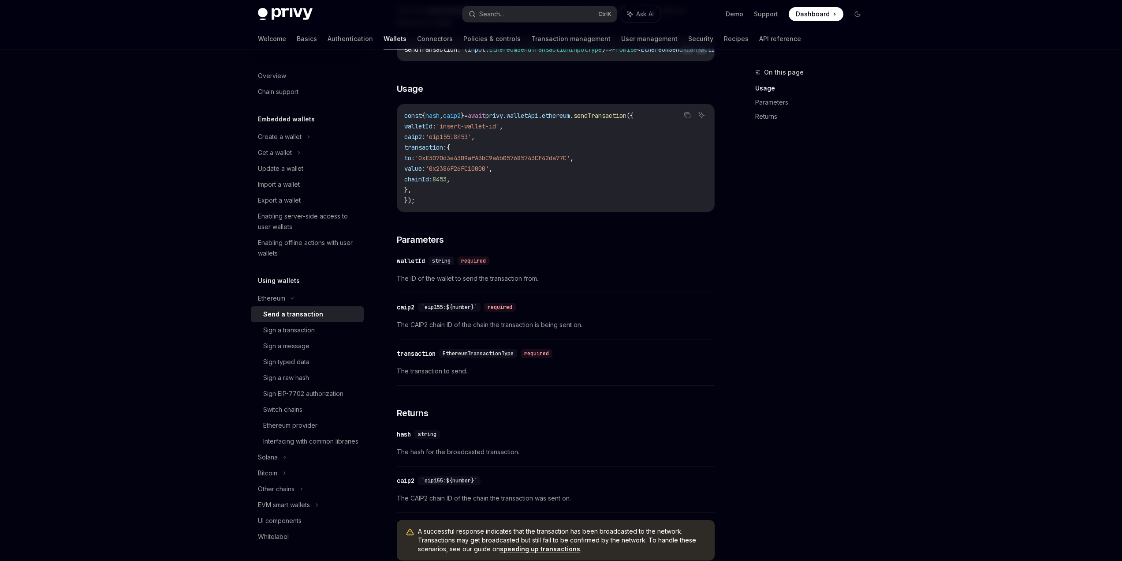
scroll to position [132, 0]
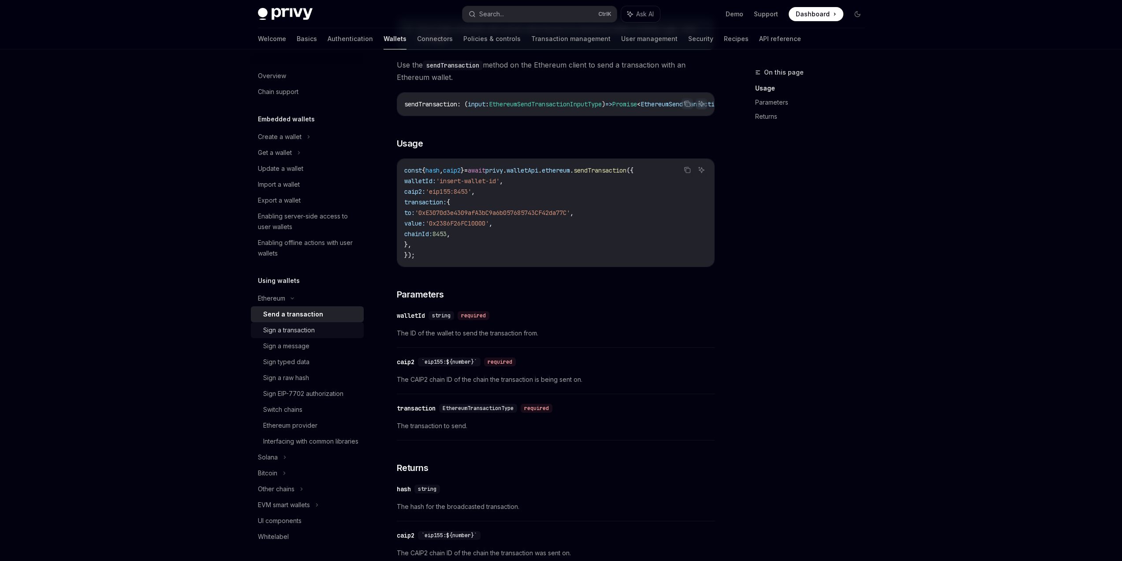
click at [312, 328] on div "Sign a transaction" at bounding box center [289, 330] width 52 height 11
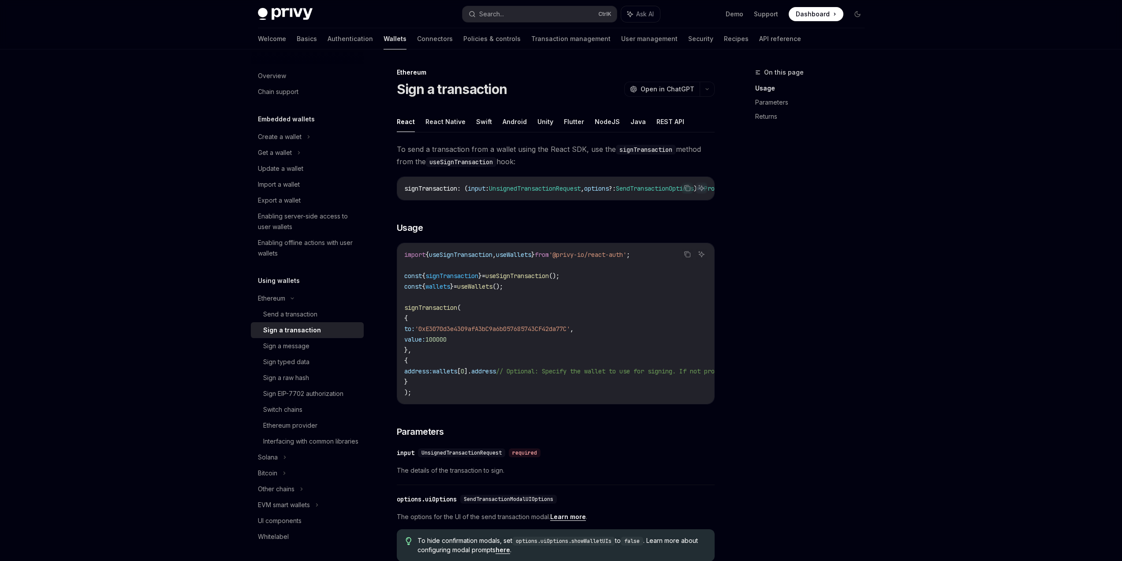
click at [587, 120] on ul "React React Native Swift Android Unity Flutter NodeJS Java REST API" at bounding box center [556, 121] width 318 height 21
click at [598, 118] on button "NodeJS" at bounding box center [607, 121] width 25 height 21
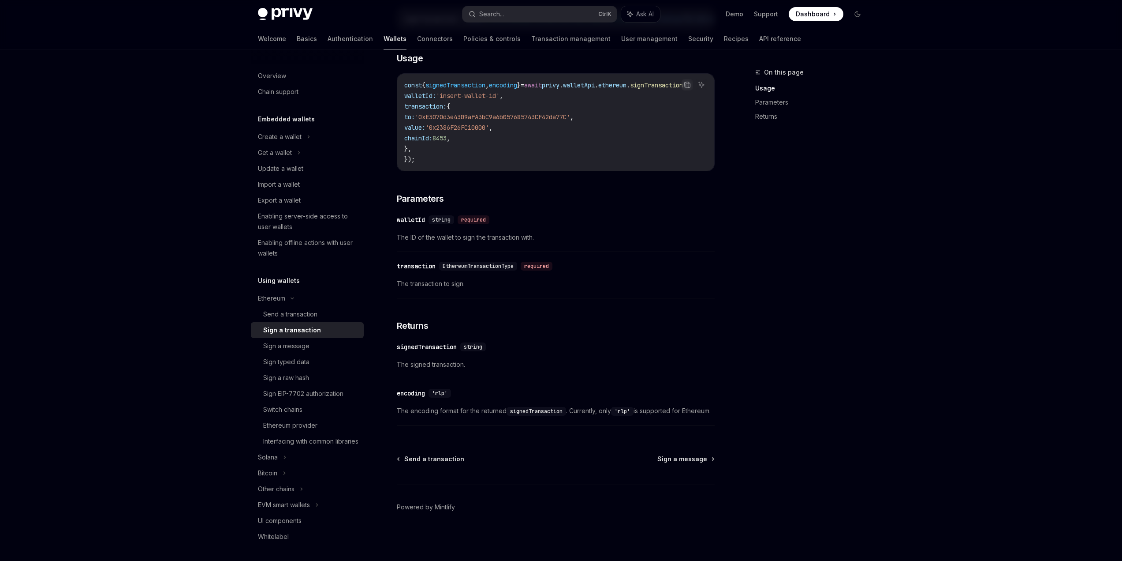
scroll to position [235, 0]
click at [290, 345] on div "Sign a message" at bounding box center [286, 345] width 46 height 11
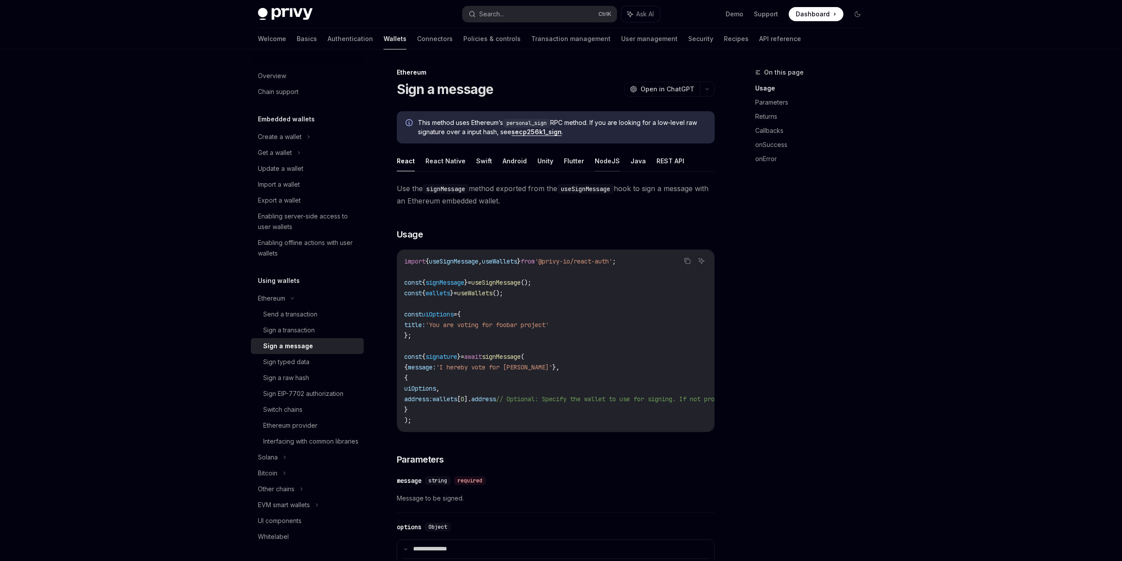
click at [598, 158] on button "NodeJS" at bounding box center [607, 160] width 25 height 21
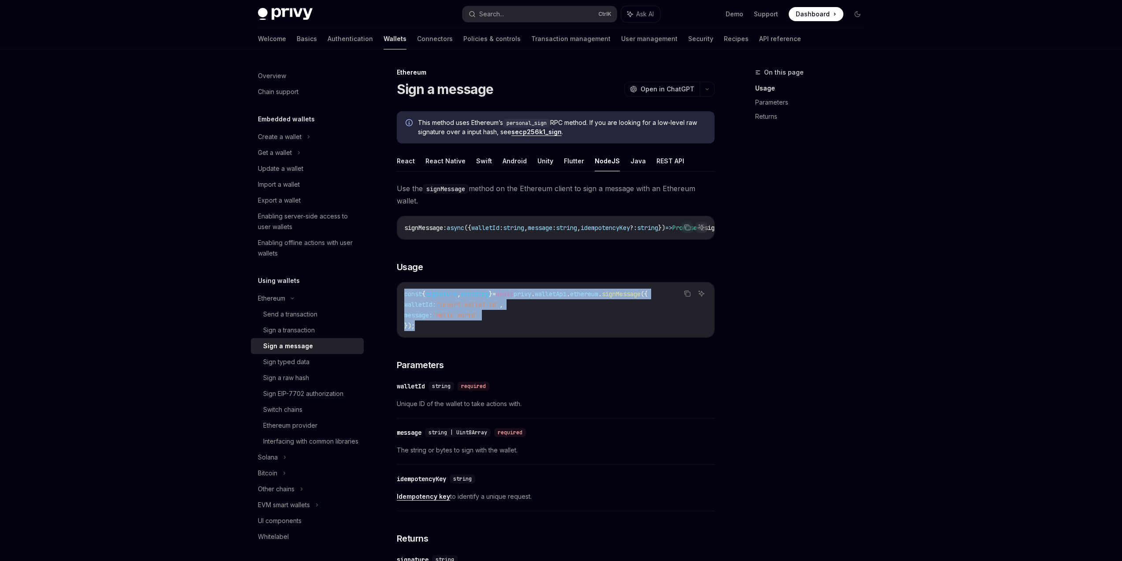
drag, startPoint x: 403, startPoint y: 298, endPoint x: 475, endPoint y: 336, distance: 81.7
click at [475, 336] on div "const { signature , encoding } = await privy . walletApi . ethereum . signMessa…" at bounding box center [555, 309] width 317 height 55
click at [284, 331] on div "Sign a transaction" at bounding box center [289, 330] width 52 height 11
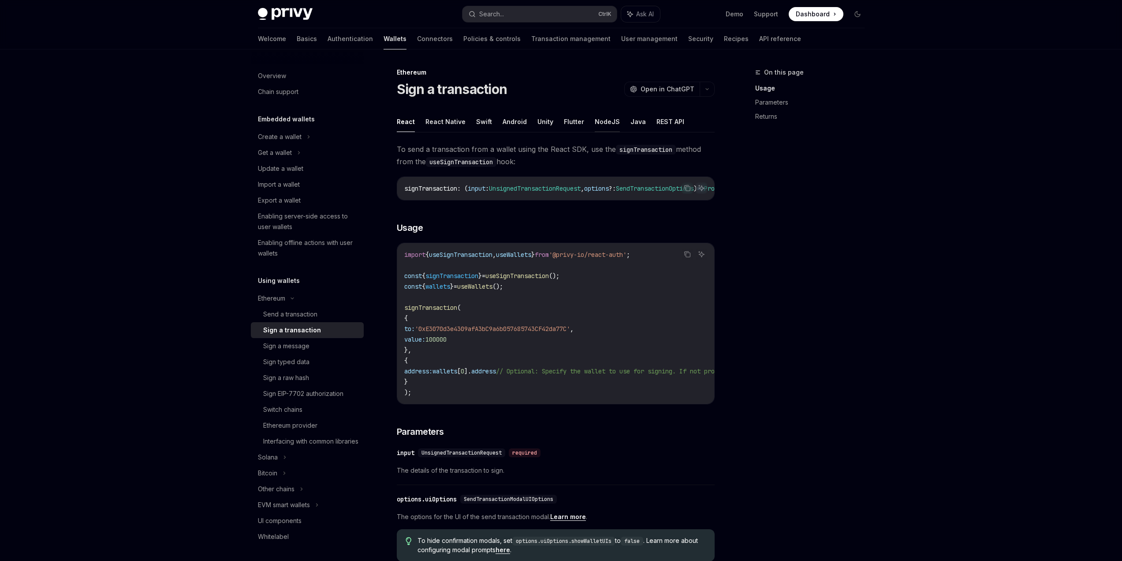
click at [598, 122] on button "NodeJS" at bounding box center [607, 121] width 25 height 21
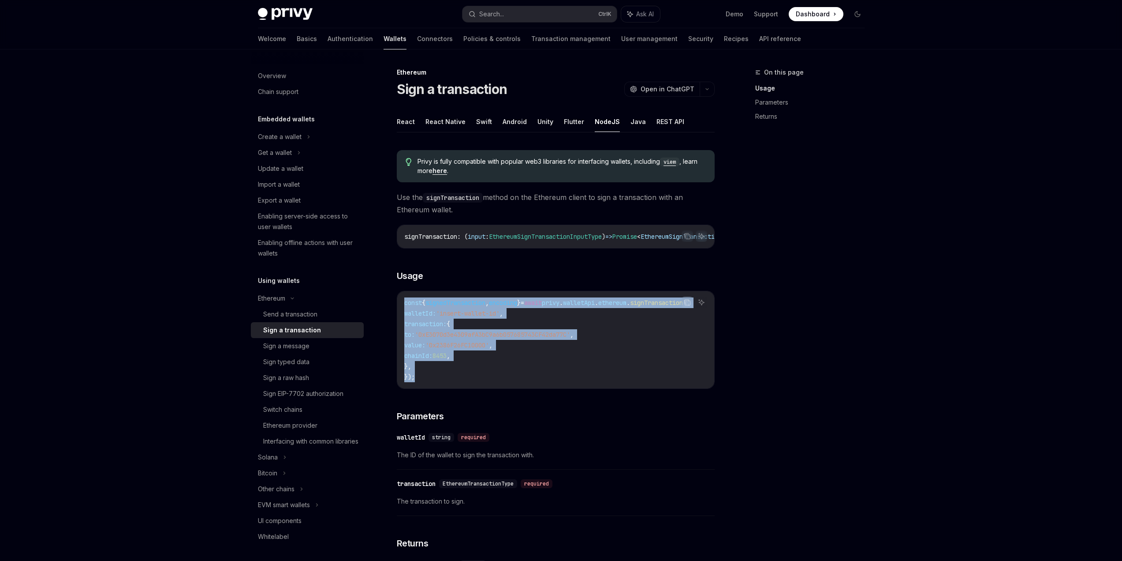
drag, startPoint x: 398, startPoint y: 305, endPoint x: 499, endPoint y: 376, distance: 123.2
click at [499, 376] on div "const { signedTransaction , encoding } = await privy . walletApi . ethereum . s…" at bounding box center [555, 339] width 317 height 97
click at [308, 315] on div "Send a transaction" at bounding box center [290, 314] width 54 height 11
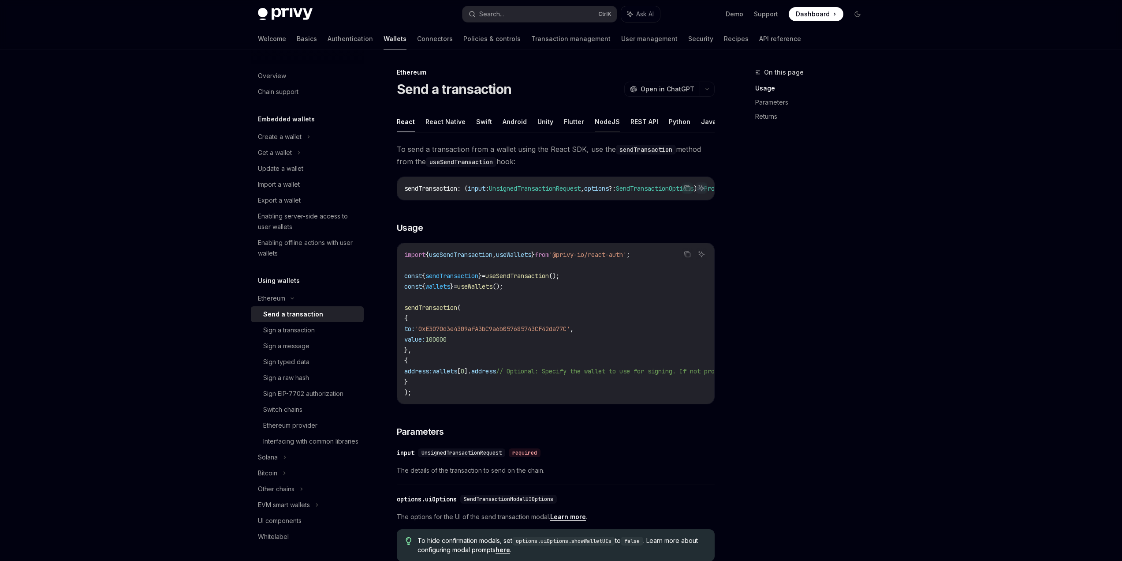
click at [602, 122] on button "NodeJS" at bounding box center [607, 121] width 25 height 21
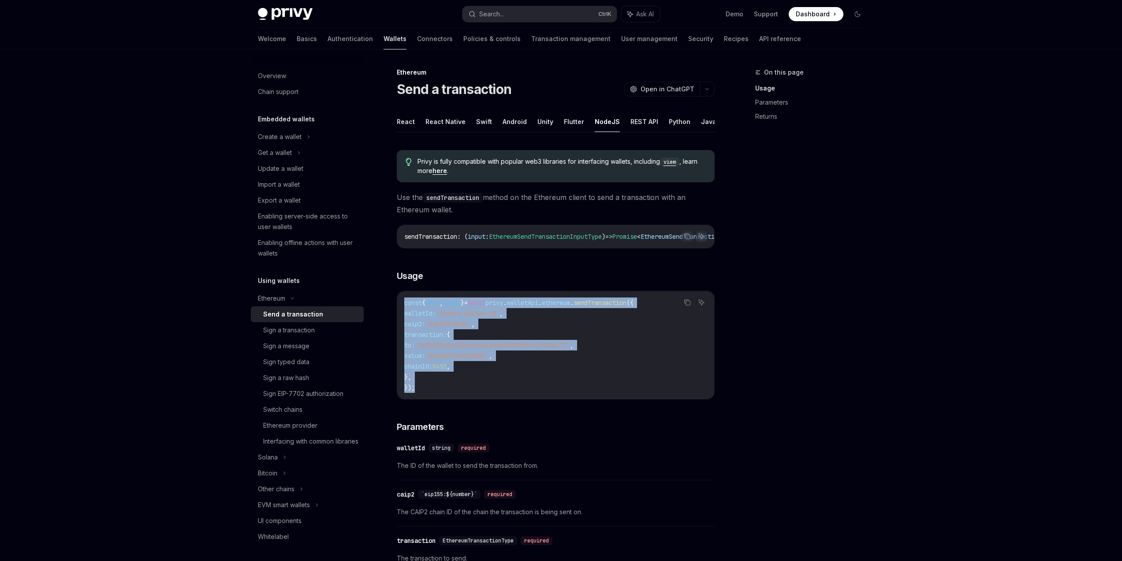
drag, startPoint x: 400, startPoint y: 303, endPoint x: 444, endPoint y: 386, distance: 93.1
click at [444, 386] on div "const { hash , caip2 } = await privy . walletApi . ethereum . sendTransaction (…" at bounding box center [555, 345] width 317 height 108
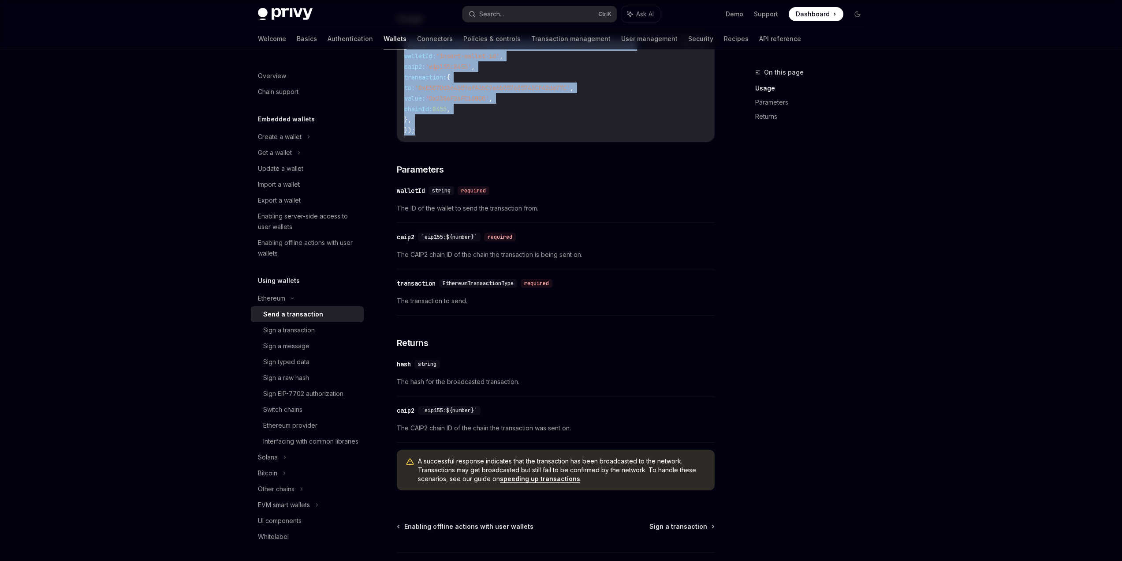
scroll to position [265, 0]
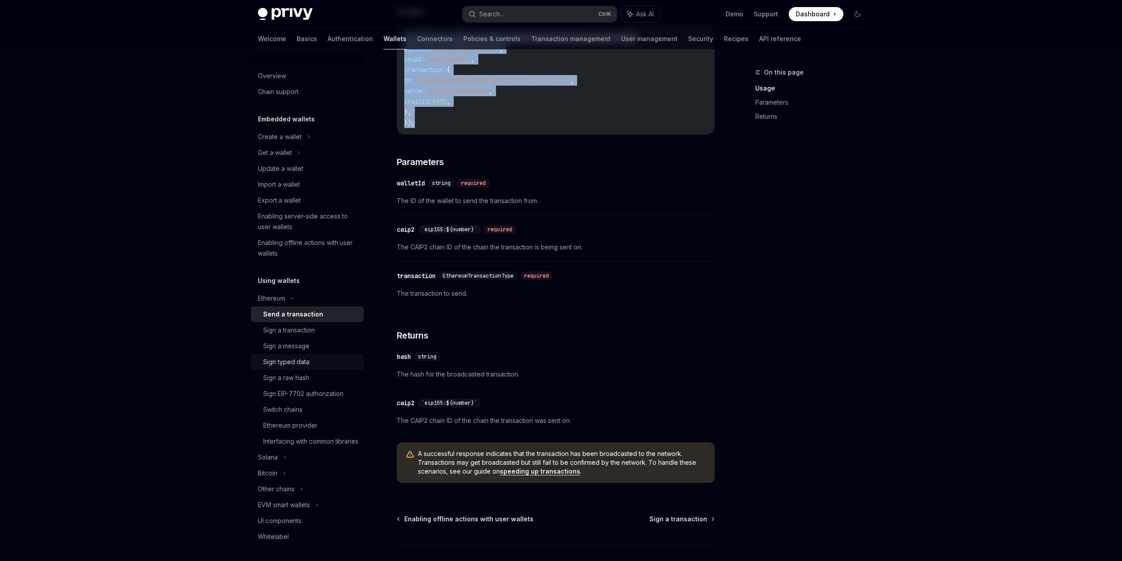
click at [310, 354] on link "Sign typed data" at bounding box center [307, 362] width 113 height 16
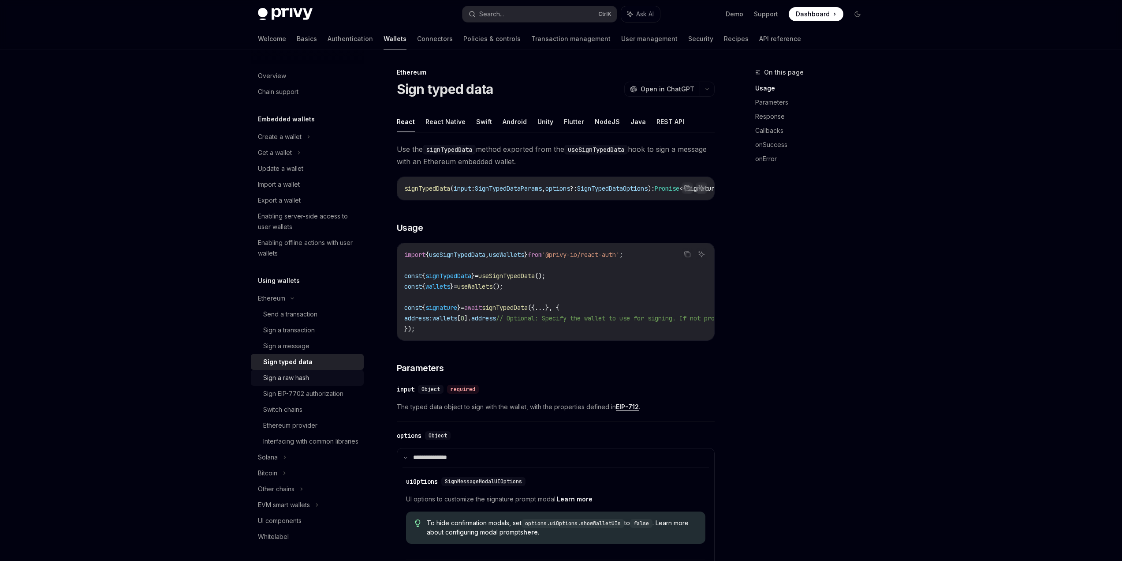
click at [297, 378] on div "Sign a raw hash" at bounding box center [286, 377] width 46 height 11
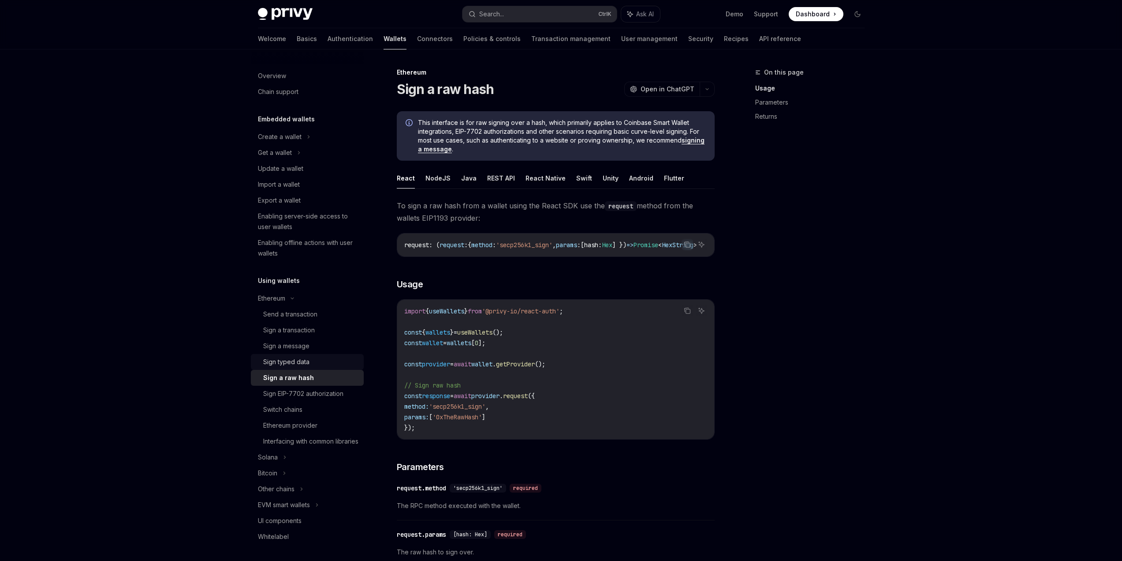
click at [301, 363] on div "Sign typed data" at bounding box center [286, 361] width 46 height 11
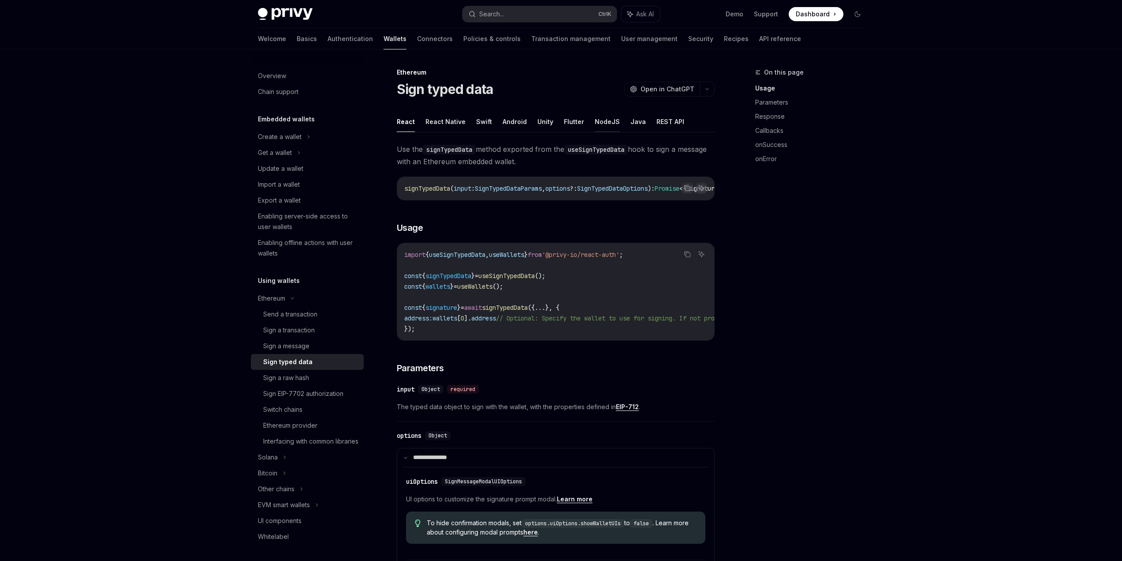
click at [598, 119] on button "NodeJS" at bounding box center [607, 121] width 25 height 21
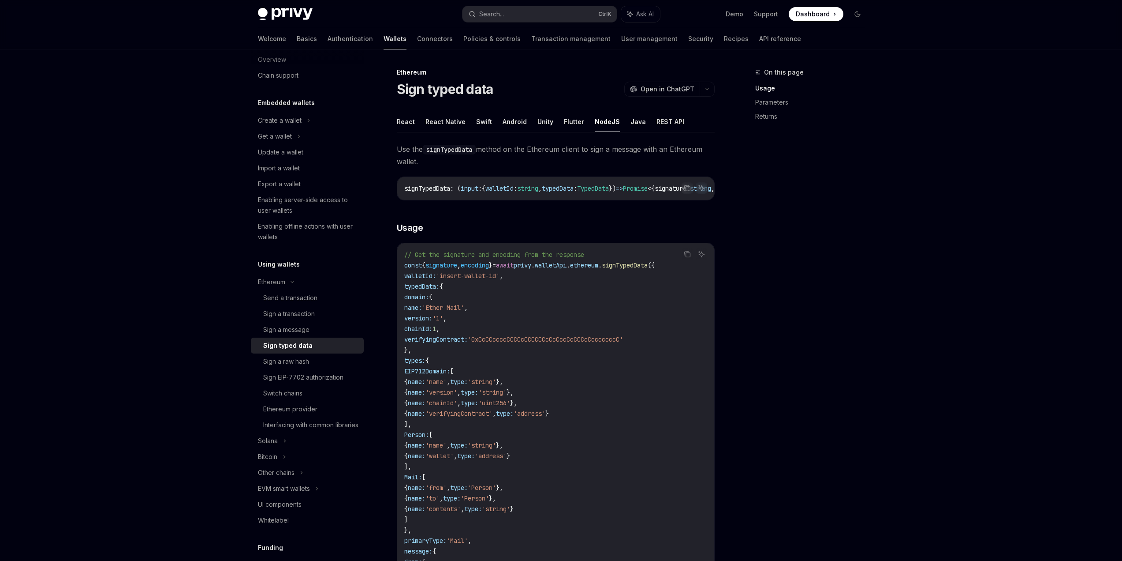
scroll to position [44, 0]
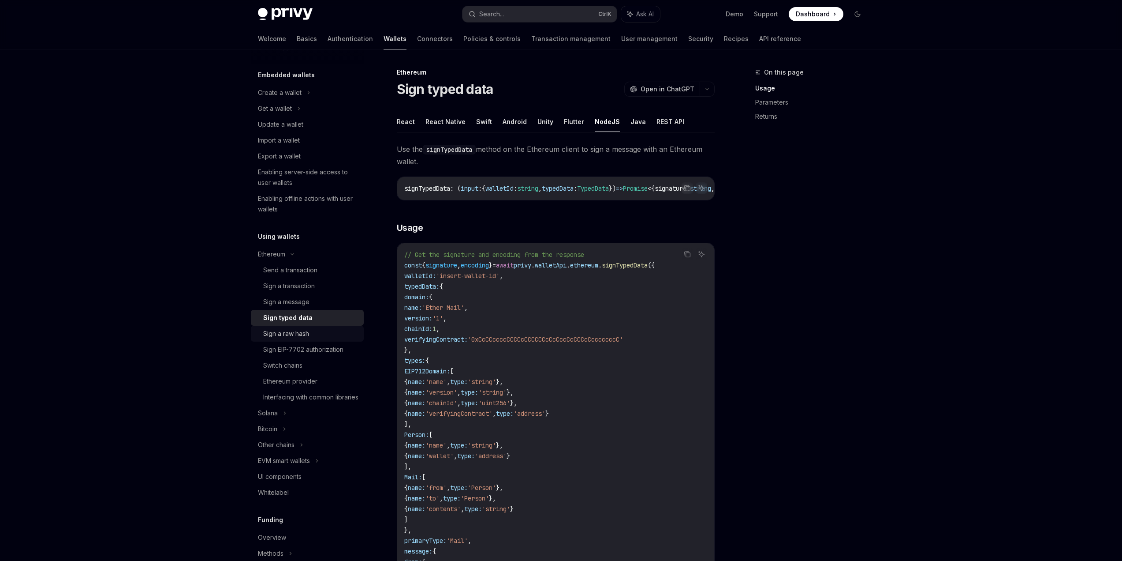
click at [294, 338] on div "Sign a raw hash" at bounding box center [286, 333] width 46 height 11
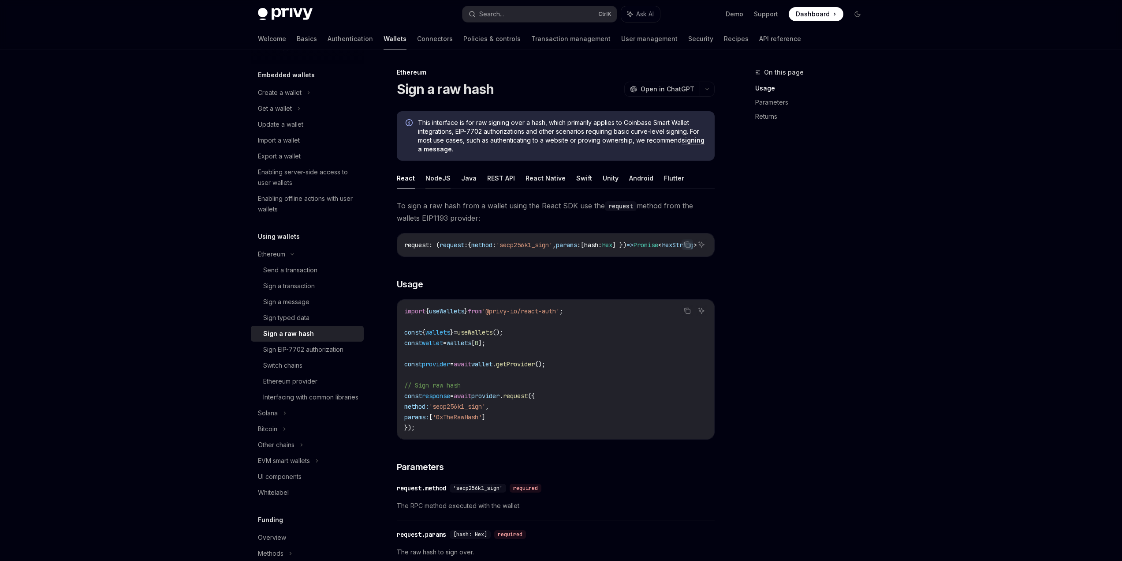
click at [442, 177] on button "NodeJS" at bounding box center [438, 178] width 25 height 21
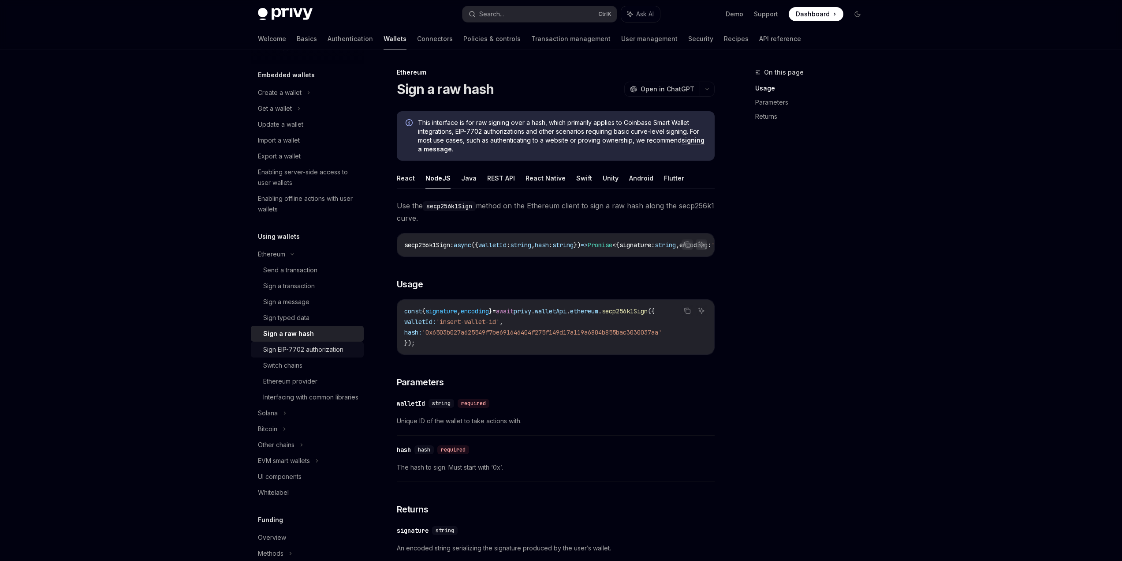
click at [309, 348] on div "Sign EIP-7702 authorization" at bounding box center [303, 349] width 80 height 11
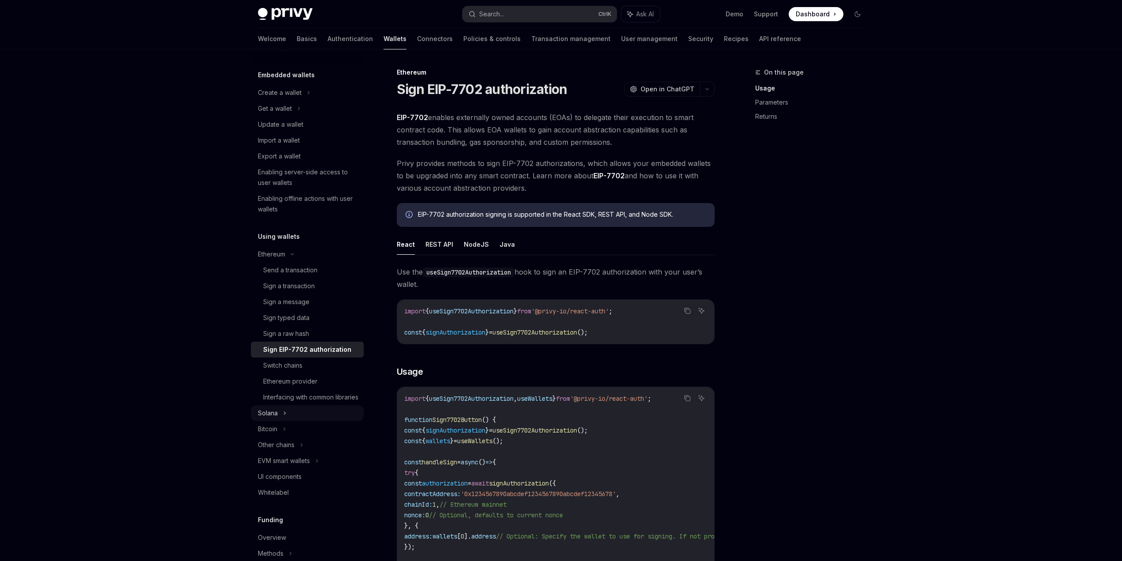
click at [280, 116] on div "Solana" at bounding box center [307, 109] width 113 height 16
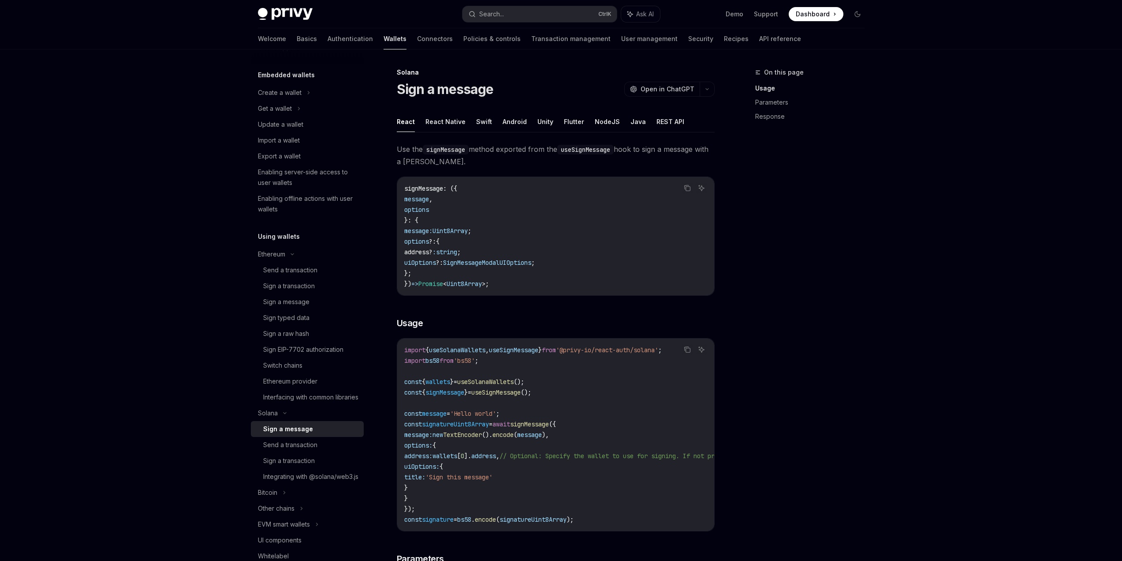
drag, startPoint x: 436, startPoint y: 145, endPoint x: 686, endPoint y: 164, distance: 251.2
click at [686, 164] on span "Use the signMessage method exported from the useSignMessage hook to sign a mess…" at bounding box center [556, 155] width 318 height 25
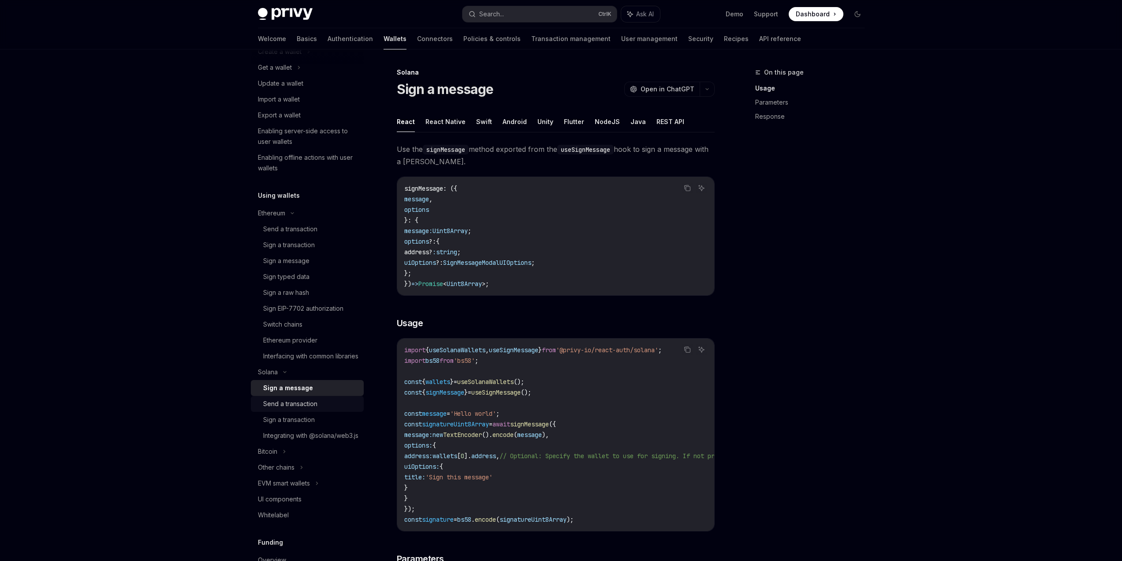
scroll to position [88, 0]
click at [295, 472] on div "Other chains" at bounding box center [307, 464] width 113 height 16
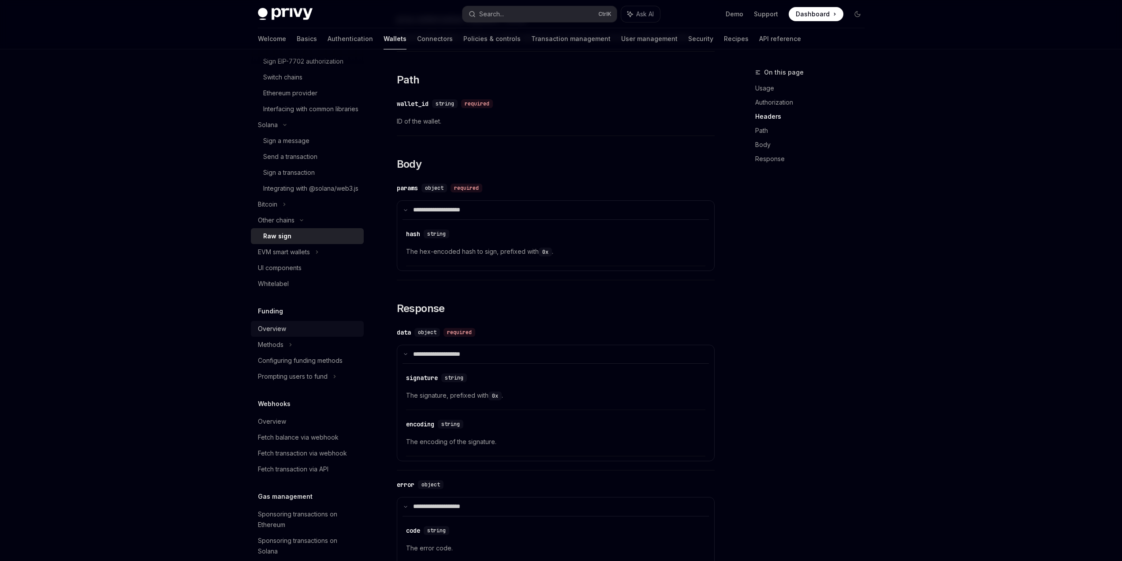
scroll to position [353, 0]
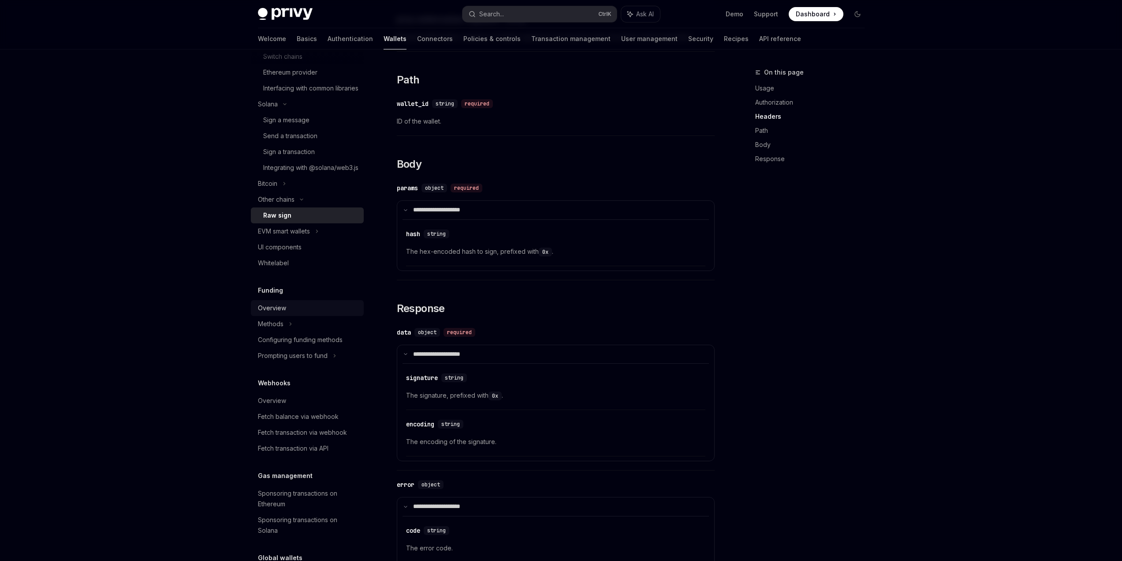
click at [281, 313] on div "Overview" at bounding box center [272, 308] width 28 height 11
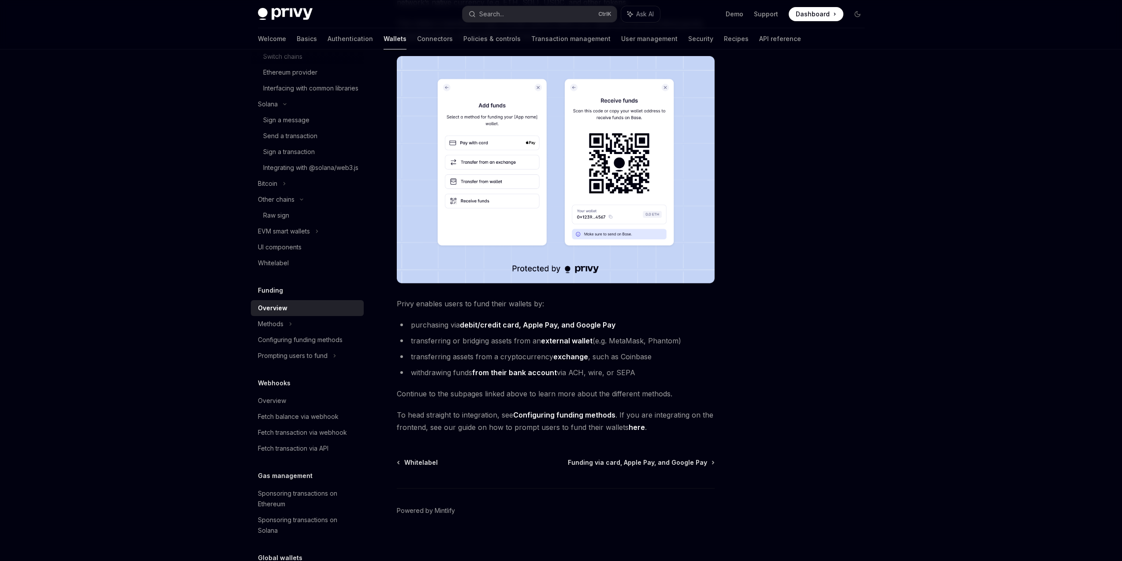
scroll to position [131, 0]
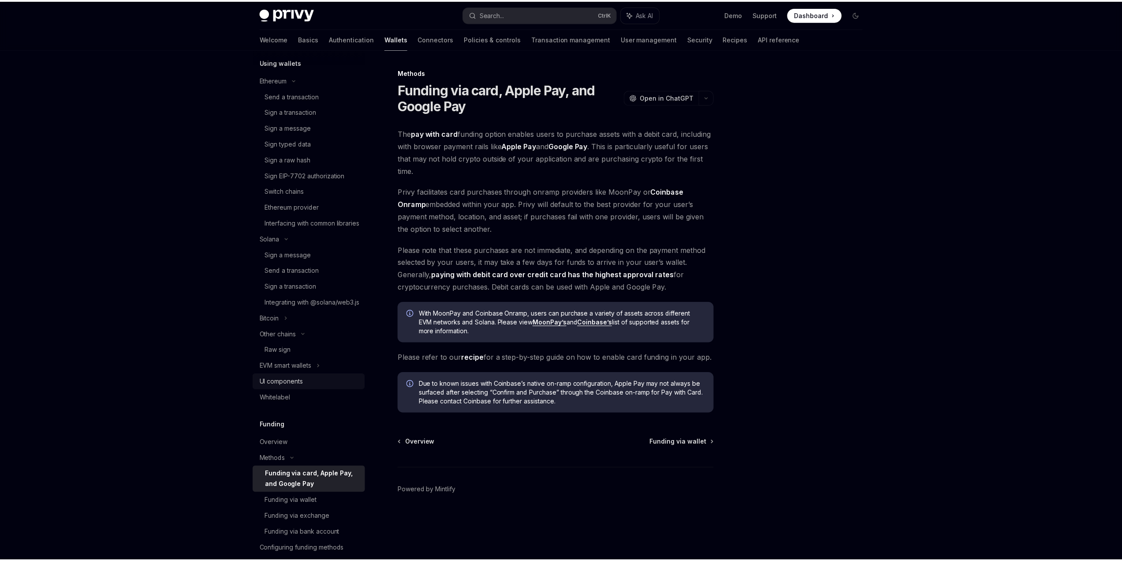
scroll to position [176, 0]
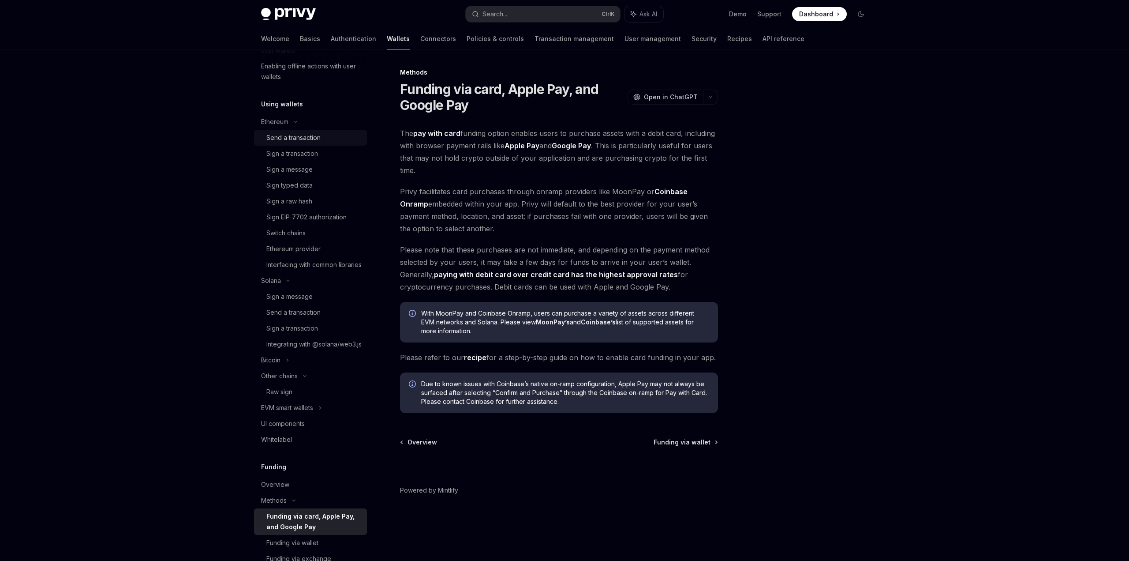
click at [333, 138] on div "Send a transaction" at bounding box center [313, 137] width 95 height 11
type textarea "*"
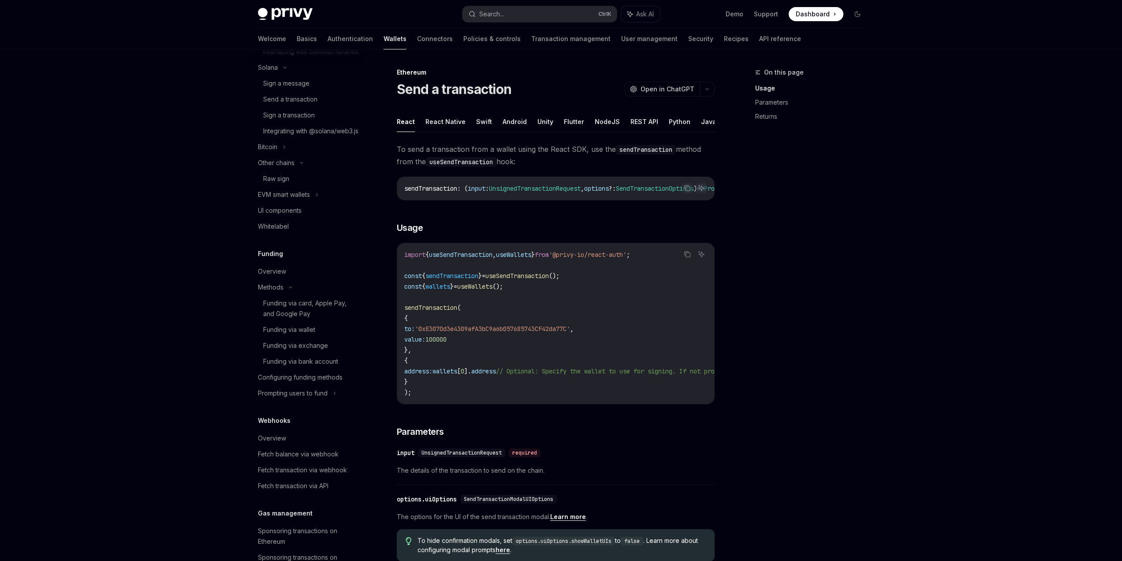
scroll to position [397, 0]
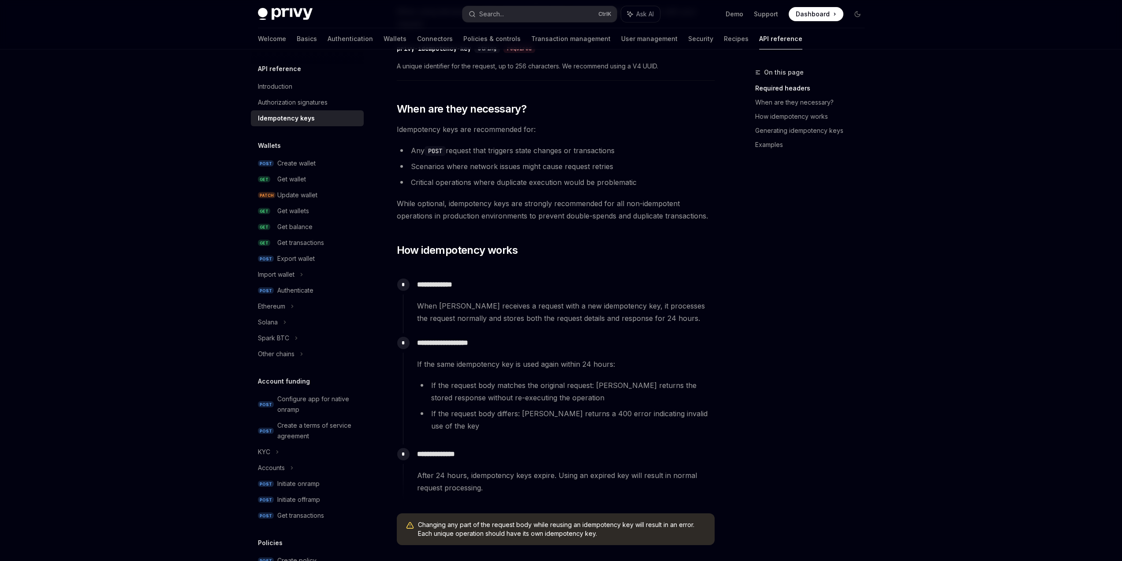
scroll to position [265, 0]
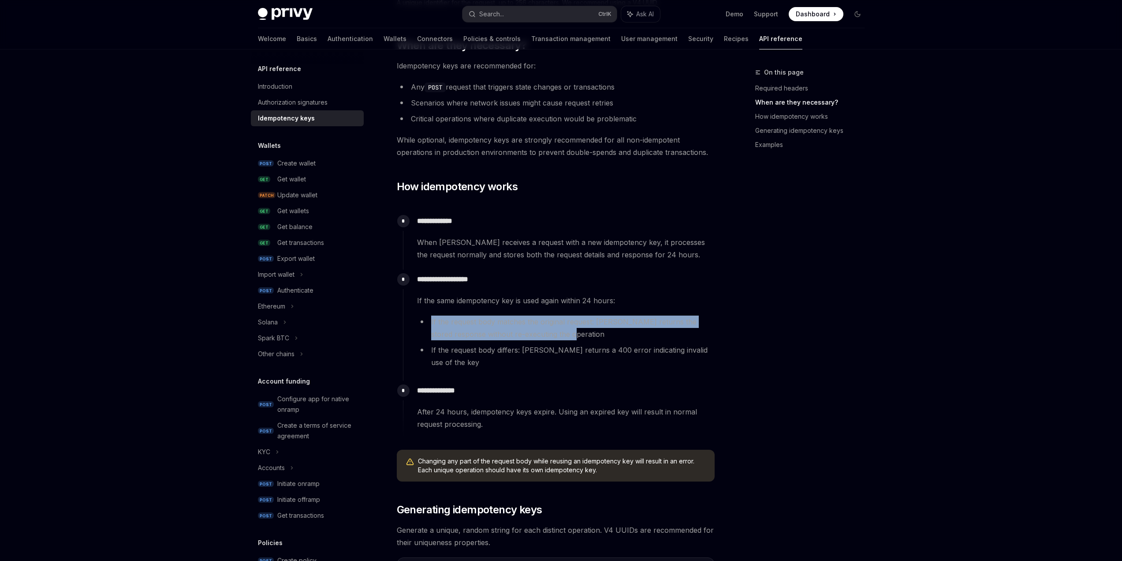
drag, startPoint x: 429, startPoint y: 319, endPoint x: 548, endPoint y: 335, distance: 119.6
click at [548, 335] on li "If the request body matches the original request: [PERSON_NAME] returns the sto…" at bounding box center [565, 327] width 297 height 25
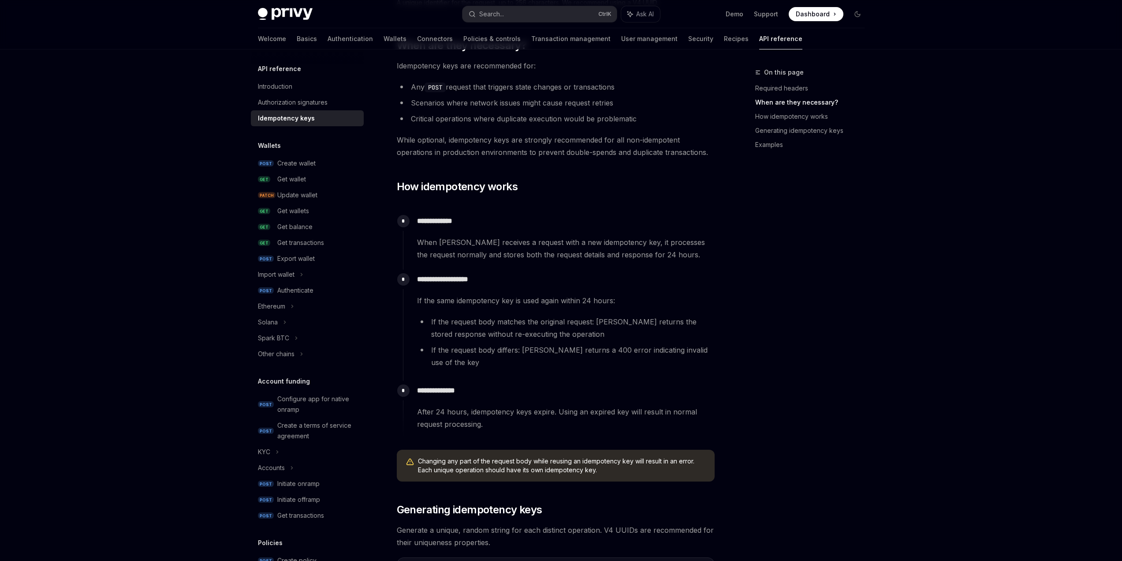
click at [902, 244] on div "Privy Docs home page Search... Ctrl K Ask AI Demo Support Dashboard Dashboard S…" at bounding box center [561, 397] width 1122 height 1325
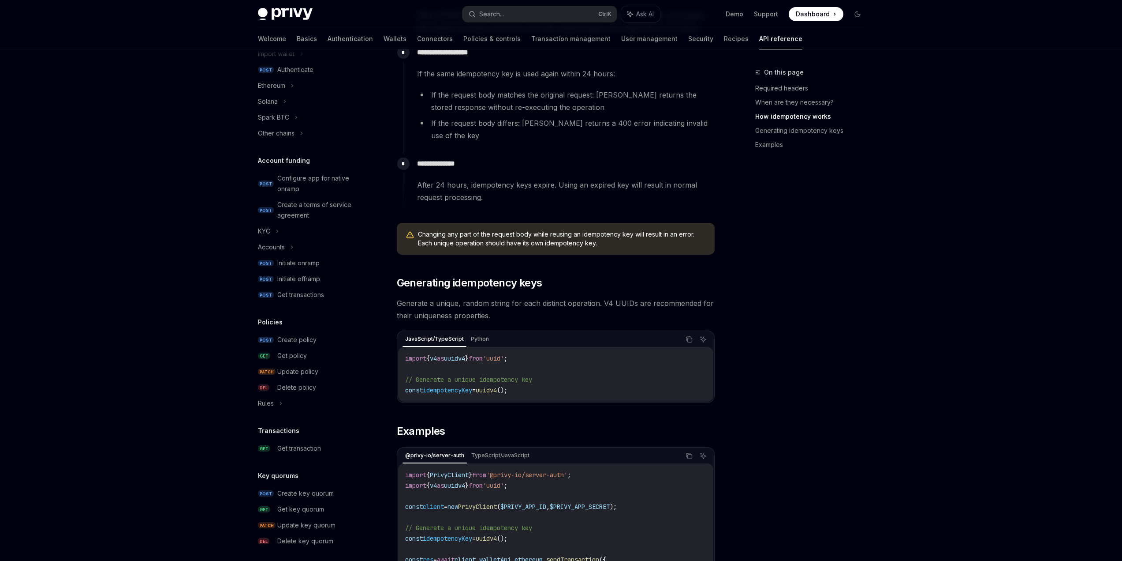
scroll to position [491, 0]
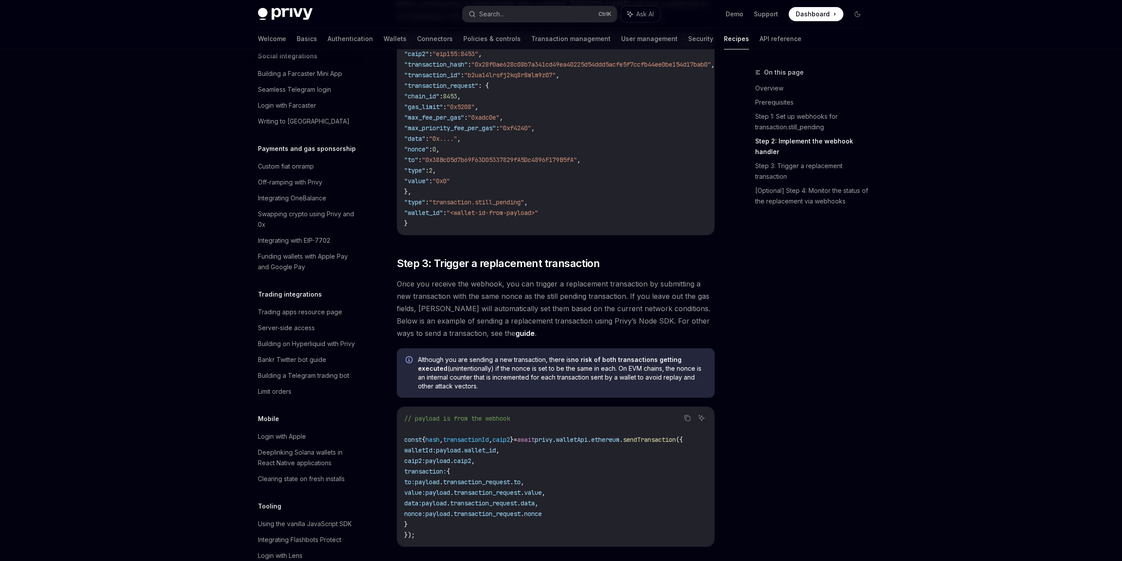
scroll to position [455, 0]
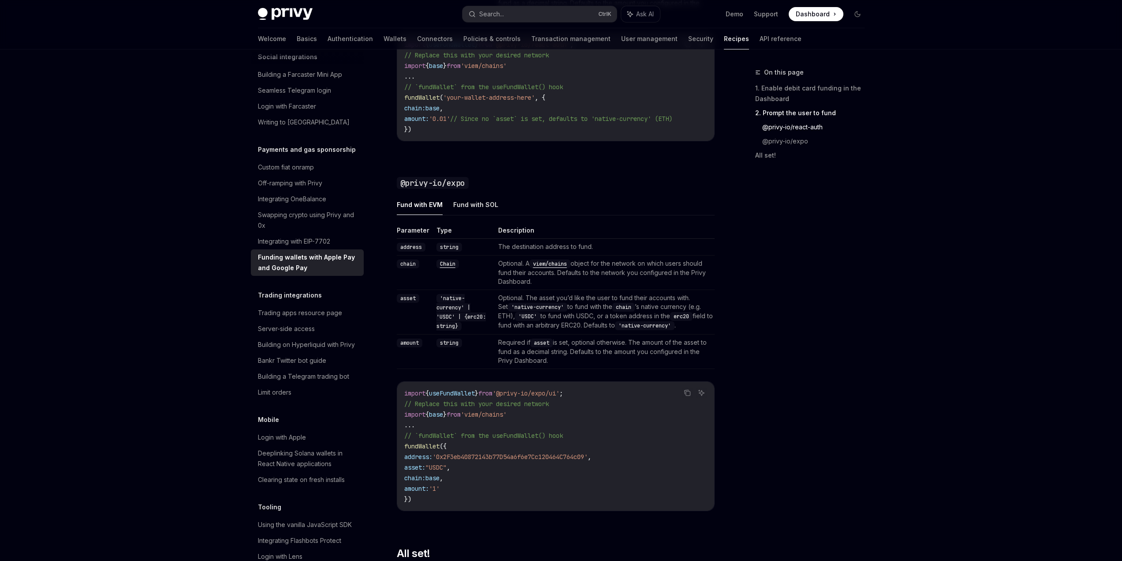
scroll to position [794, 0]
click at [493, 206] on button "Fund with SOL" at bounding box center [475, 202] width 45 height 21
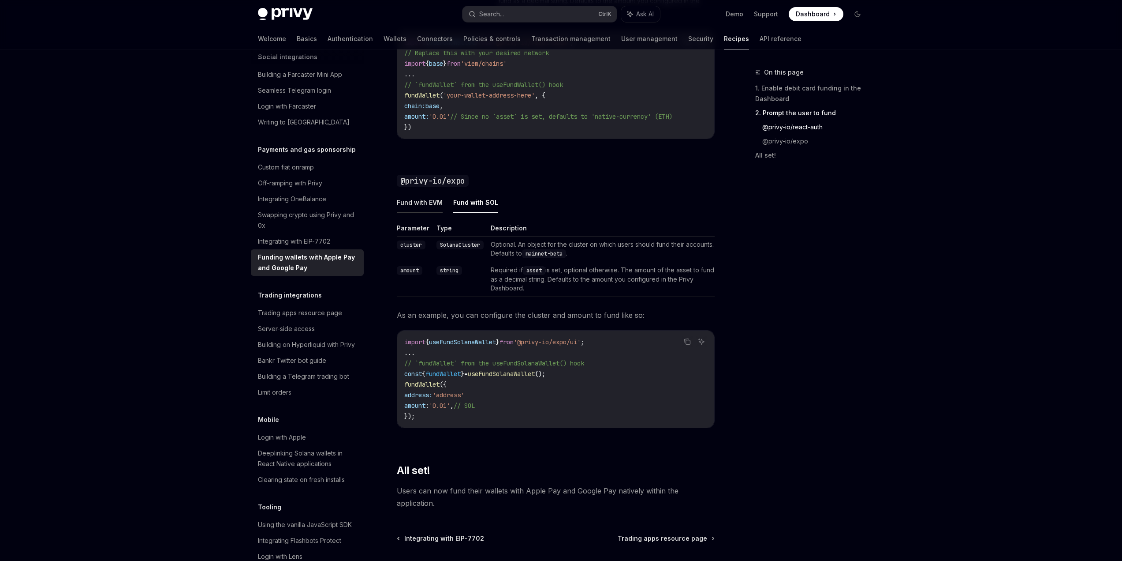
click at [436, 200] on button "Fund with EVM" at bounding box center [420, 202] width 46 height 21
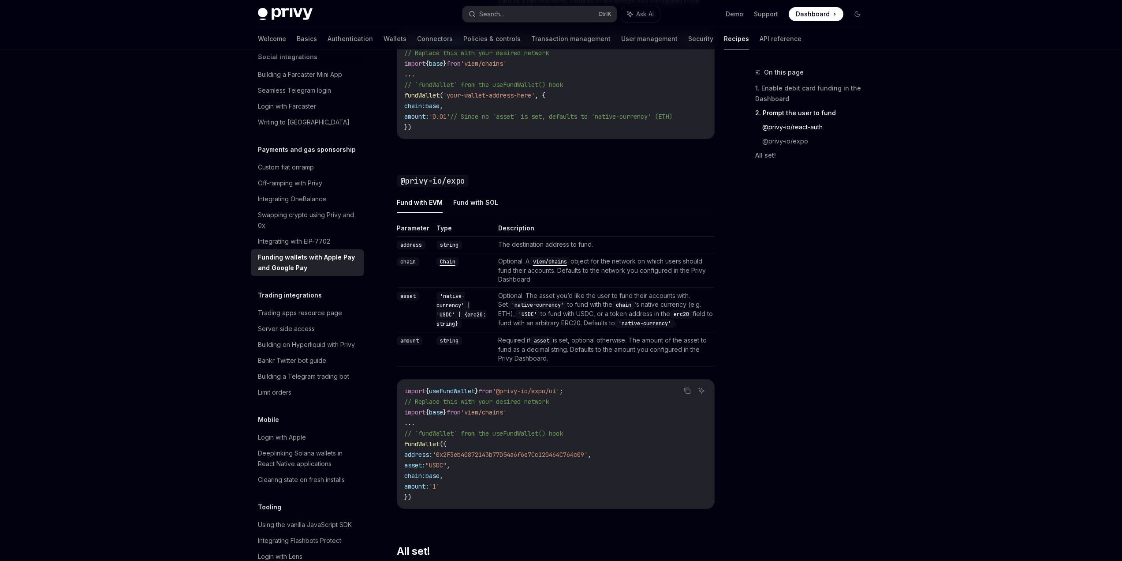
click at [470, 202] on button "Fund with SOL" at bounding box center [475, 202] width 45 height 21
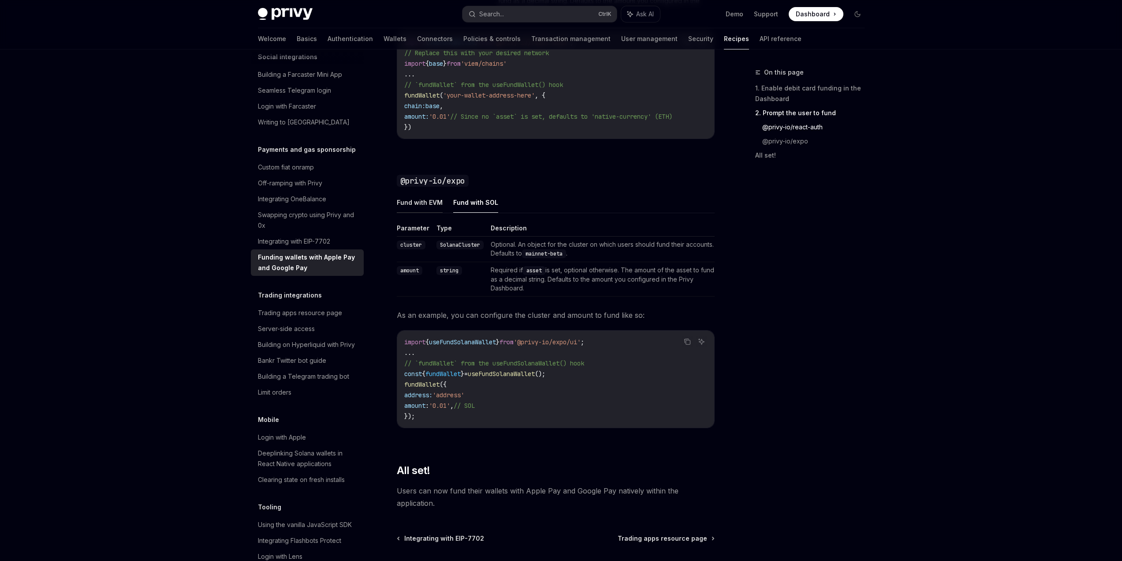
click at [425, 201] on button "Fund with EVM" at bounding box center [420, 202] width 46 height 21
type textarea "*"
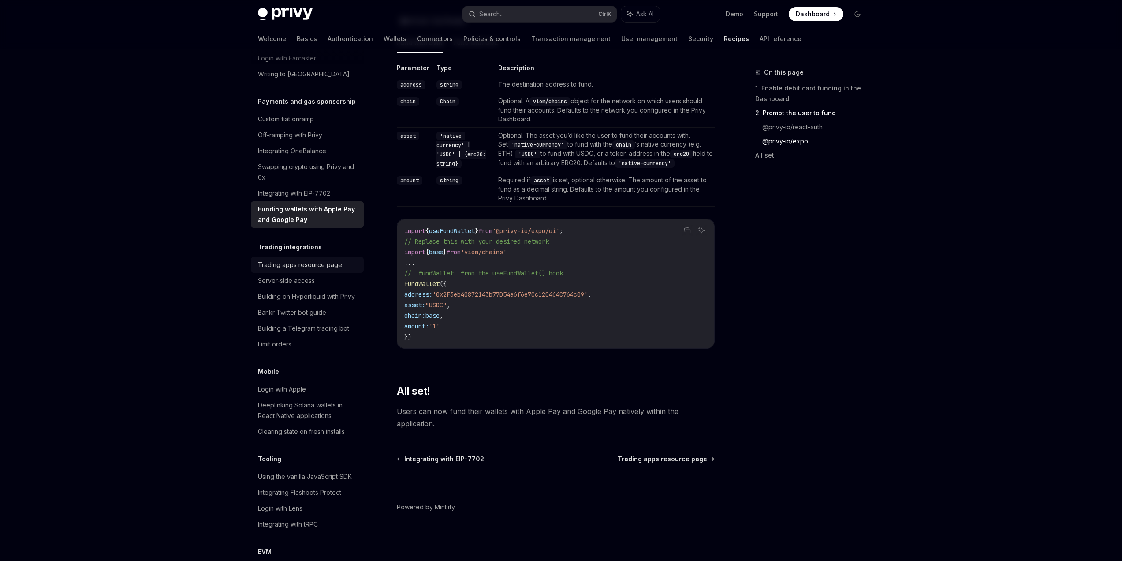
scroll to position [770, 0]
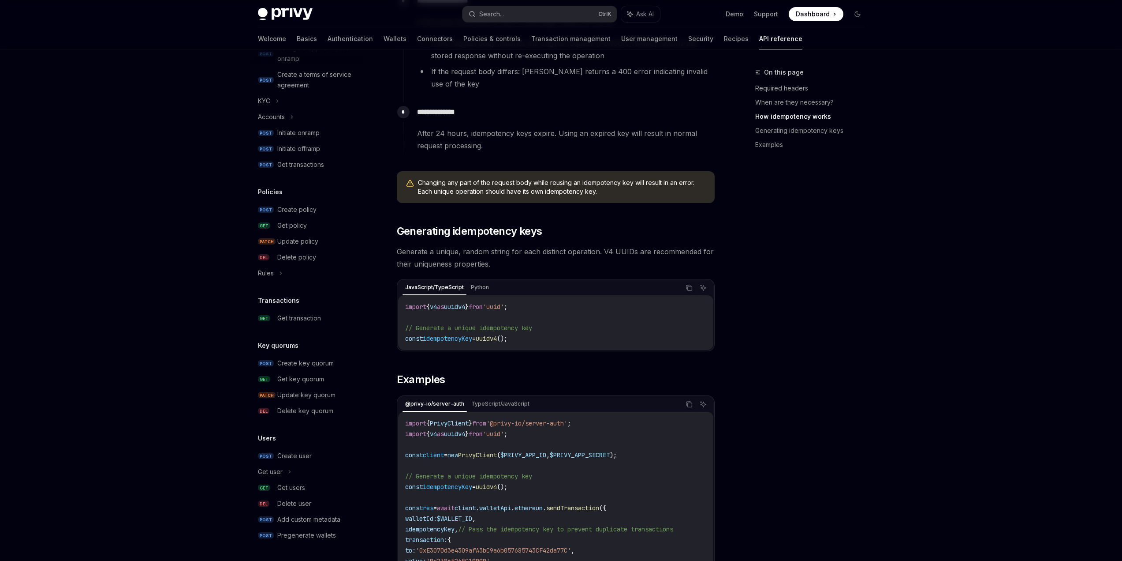
scroll to position [755, 0]
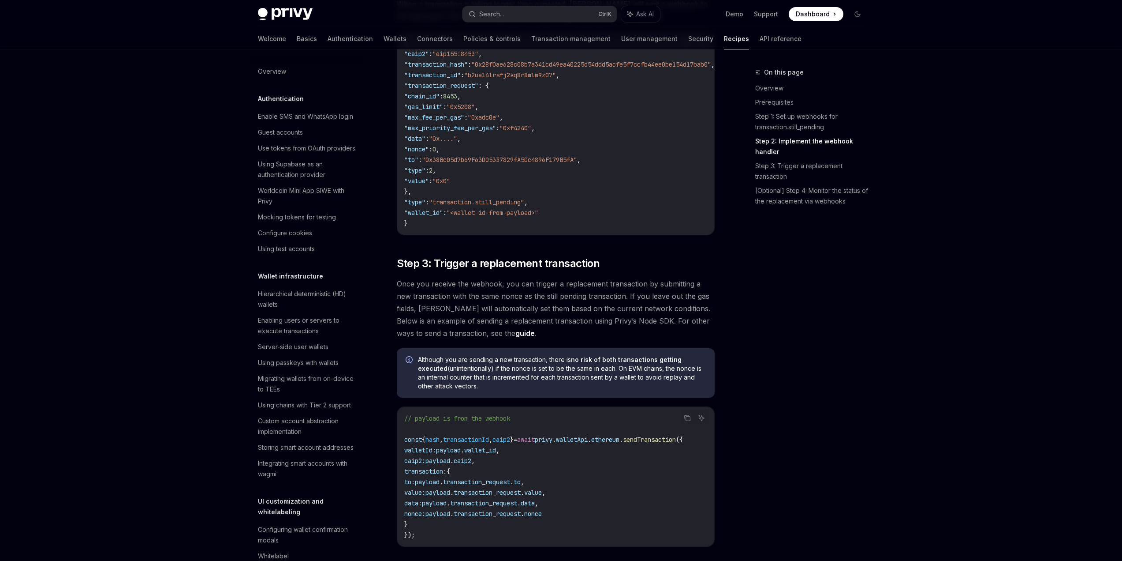
scroll to position [455, 0]
